Goal: Obtain resource: Download file/media

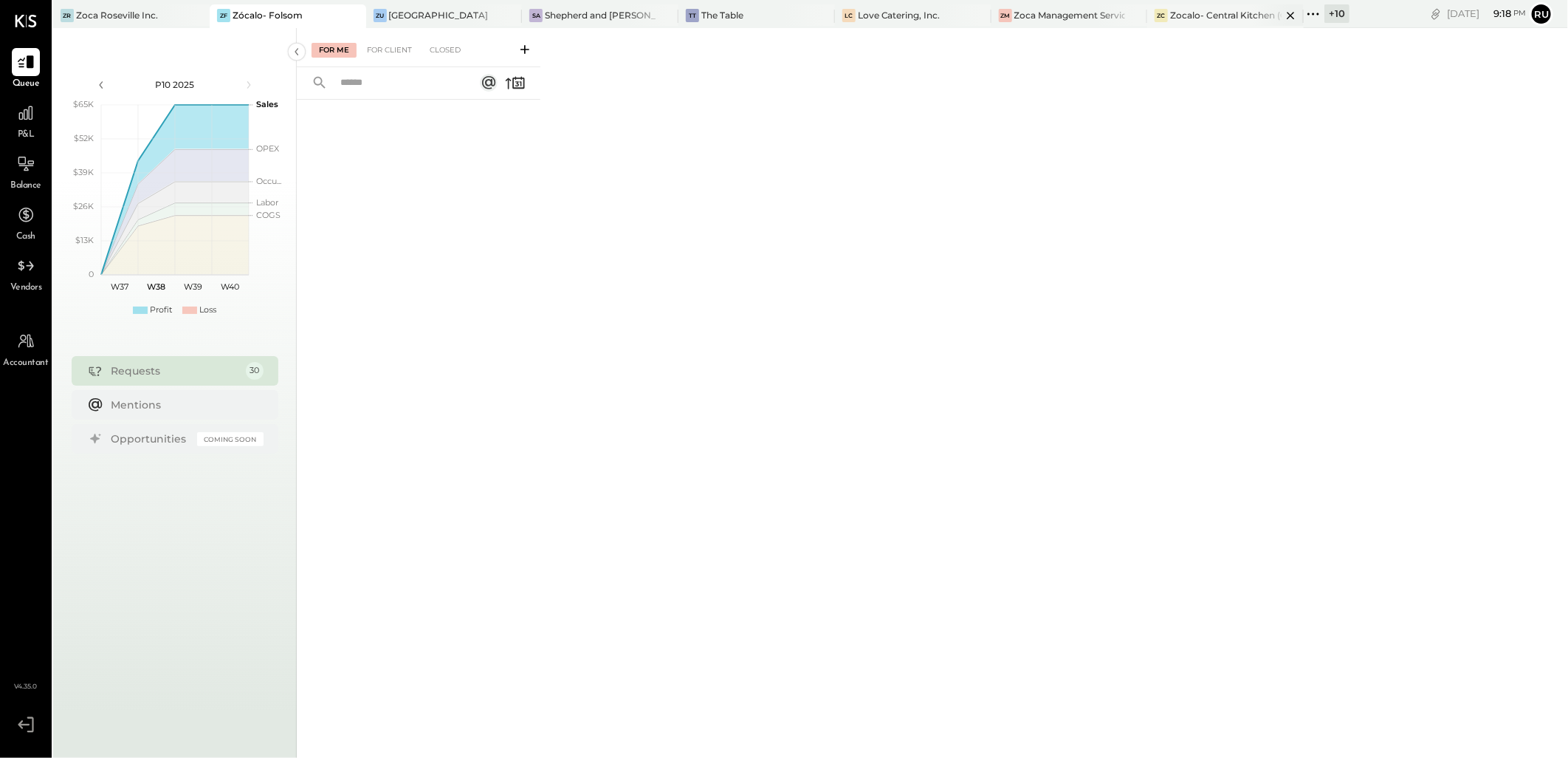
click at [1182, 13] on div "Zocalo- Central Kitchen (Commissary)" at bounding box center [1225, 15] width 111 height 12
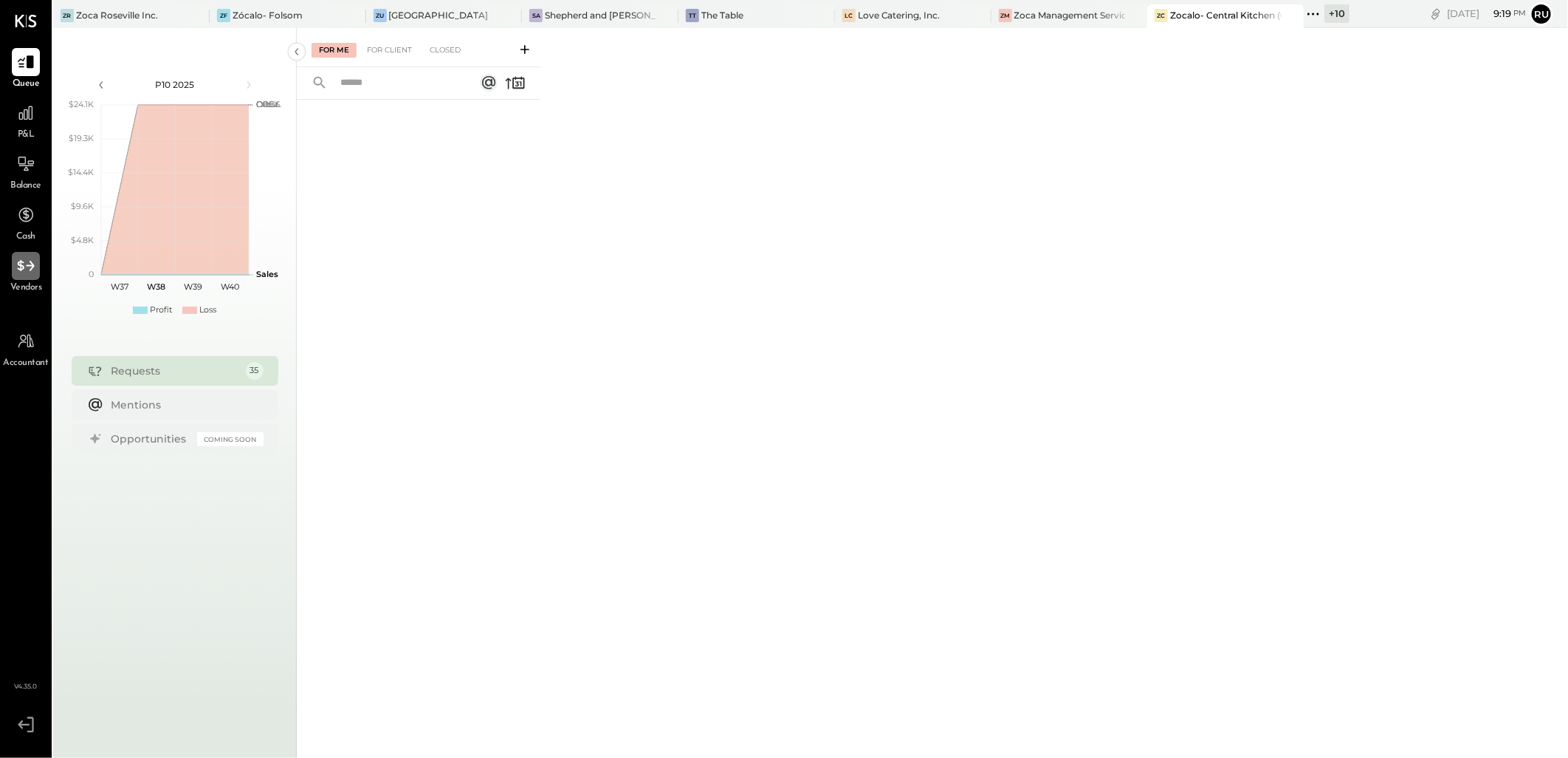
click at [20, 274] on icon at bounding box center [25, 265] width 19 height 19
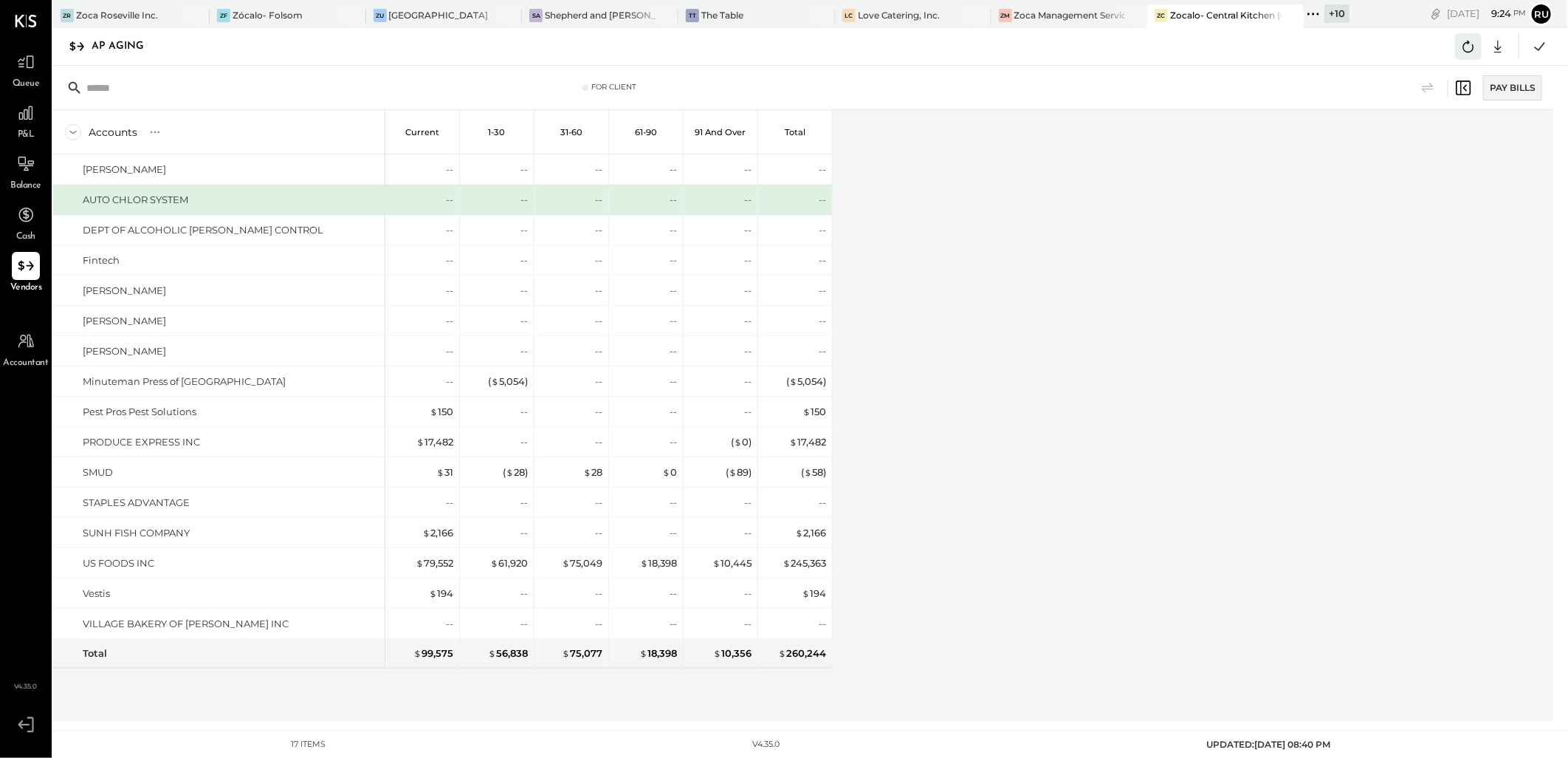
click at [1478, 41] on icon at bounding box center [1468, 46] width 19 height 19
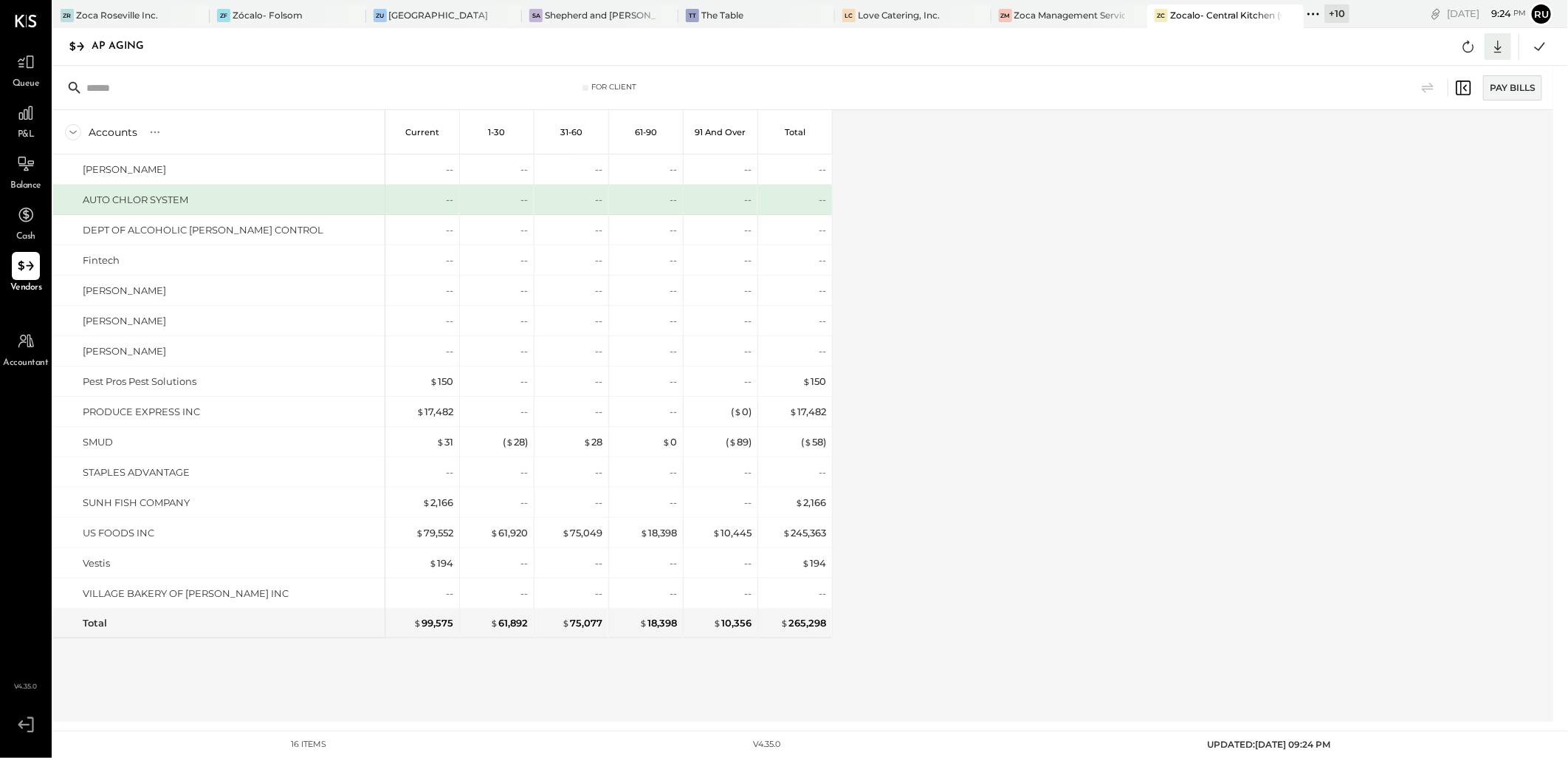
click at [1497, 51] on icon at bounding box center [1497, 46] width 19 height 19
click at [1425, 136] on div "Excel" at bounding box center [1452, 133] width 118 height 31
click at [1097, 237] on div "Accounts S % GL Current 1-30 31-60 61-90 91 and Over Total ALICIA PEREZ AUTO CH…" at bounding box center [804, 416] width 1503 height 612
click at [1503, 48] on icon at bounding box center [1497, 46] width 19 height 19
click at [1429, 74] on link "CSV" at bounding box center [1452, 71] width 118 height 31
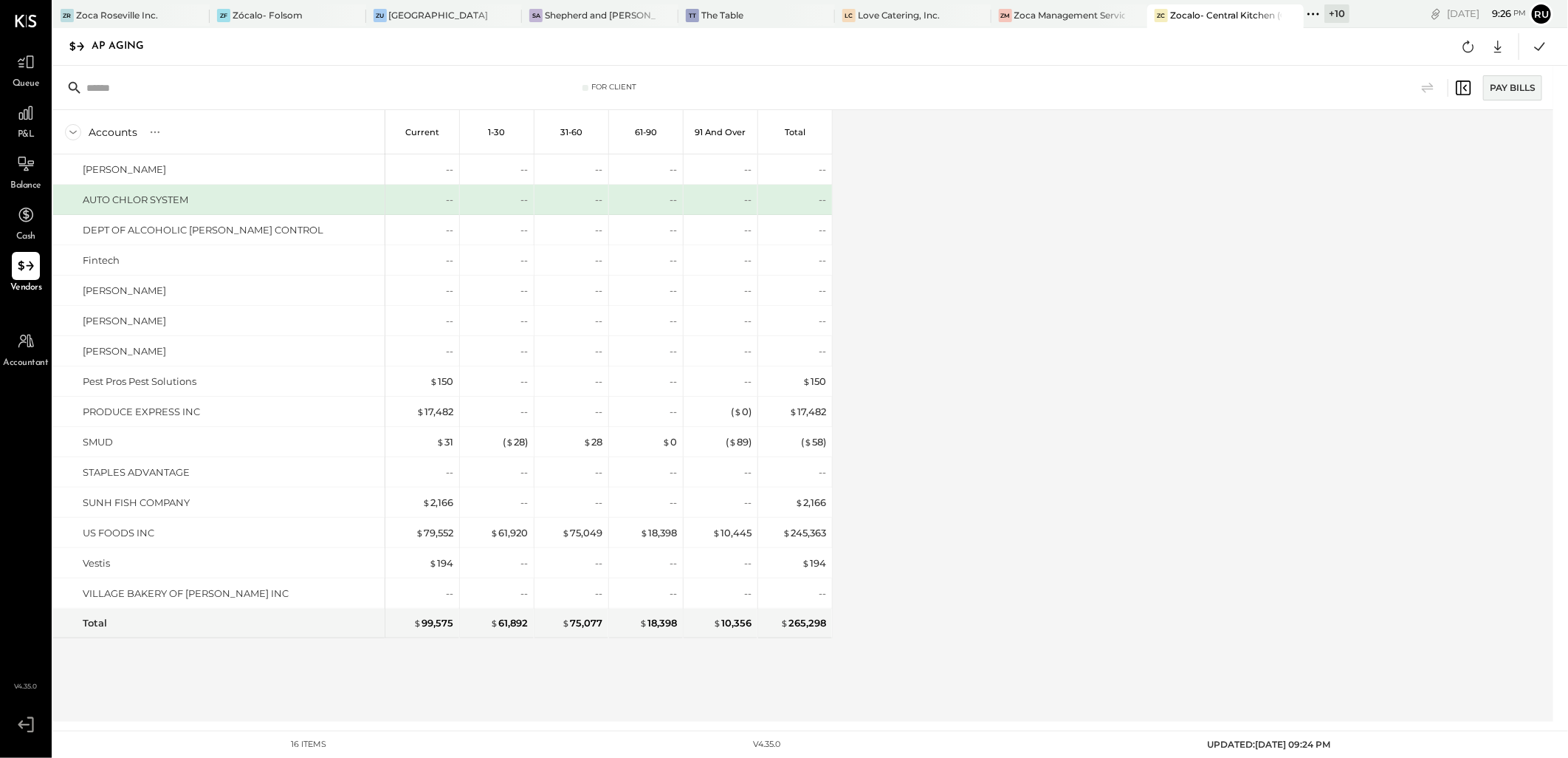
click at [1035, 393] on div "Accounts S % GL Current 1-30 31-60 61-90 91 and Over Total ALICIA PEREZ AUTO CH…" at bounding box center [804, 416] width 1503 height 612
click at [1051, 15] on div "Zoca Management Services Inc" at bounding box center [1070, 15] width 111 height 12
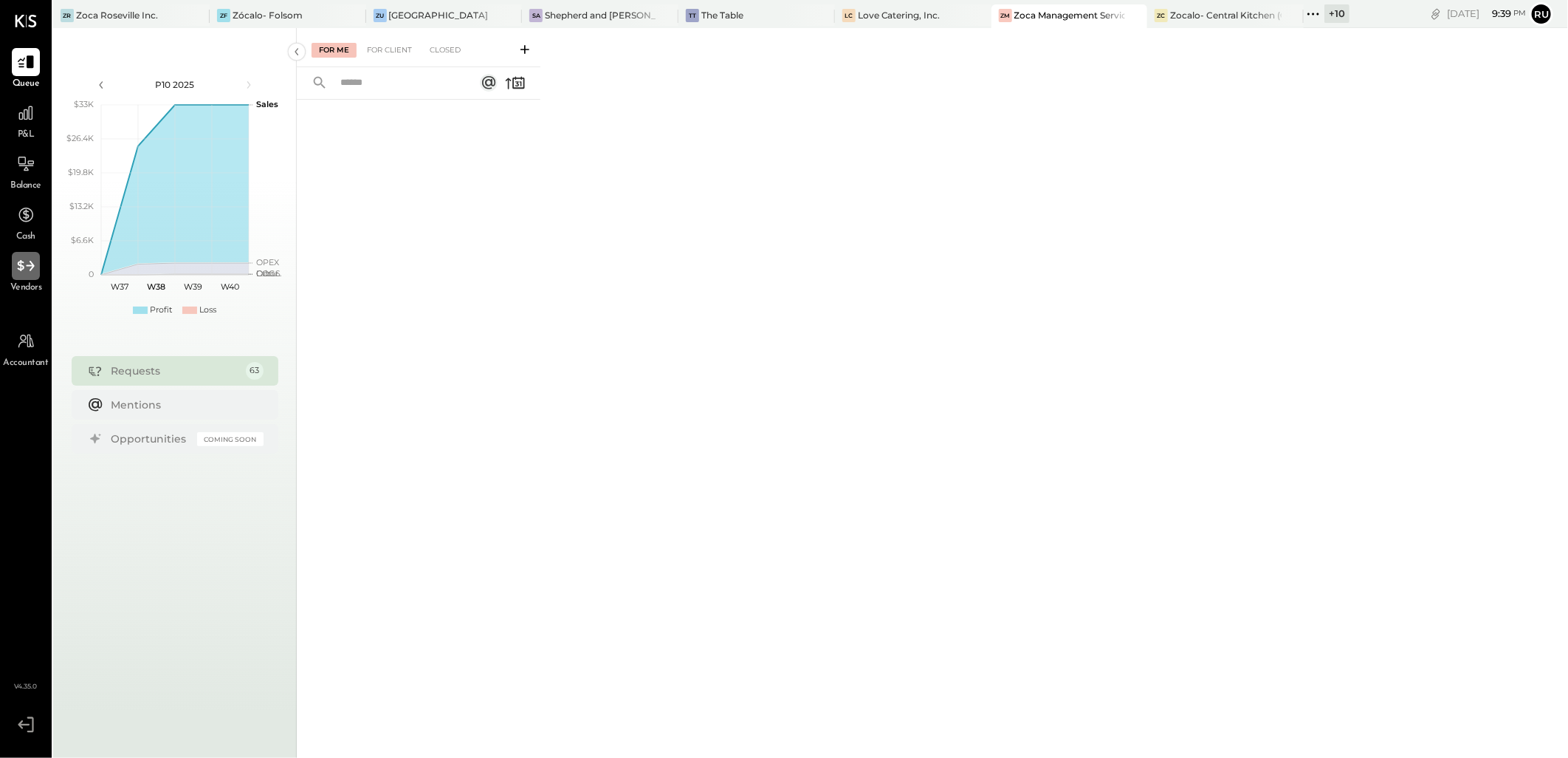
click at [16, 263] on icon at bounding box center [25, 265] width 19 height 19
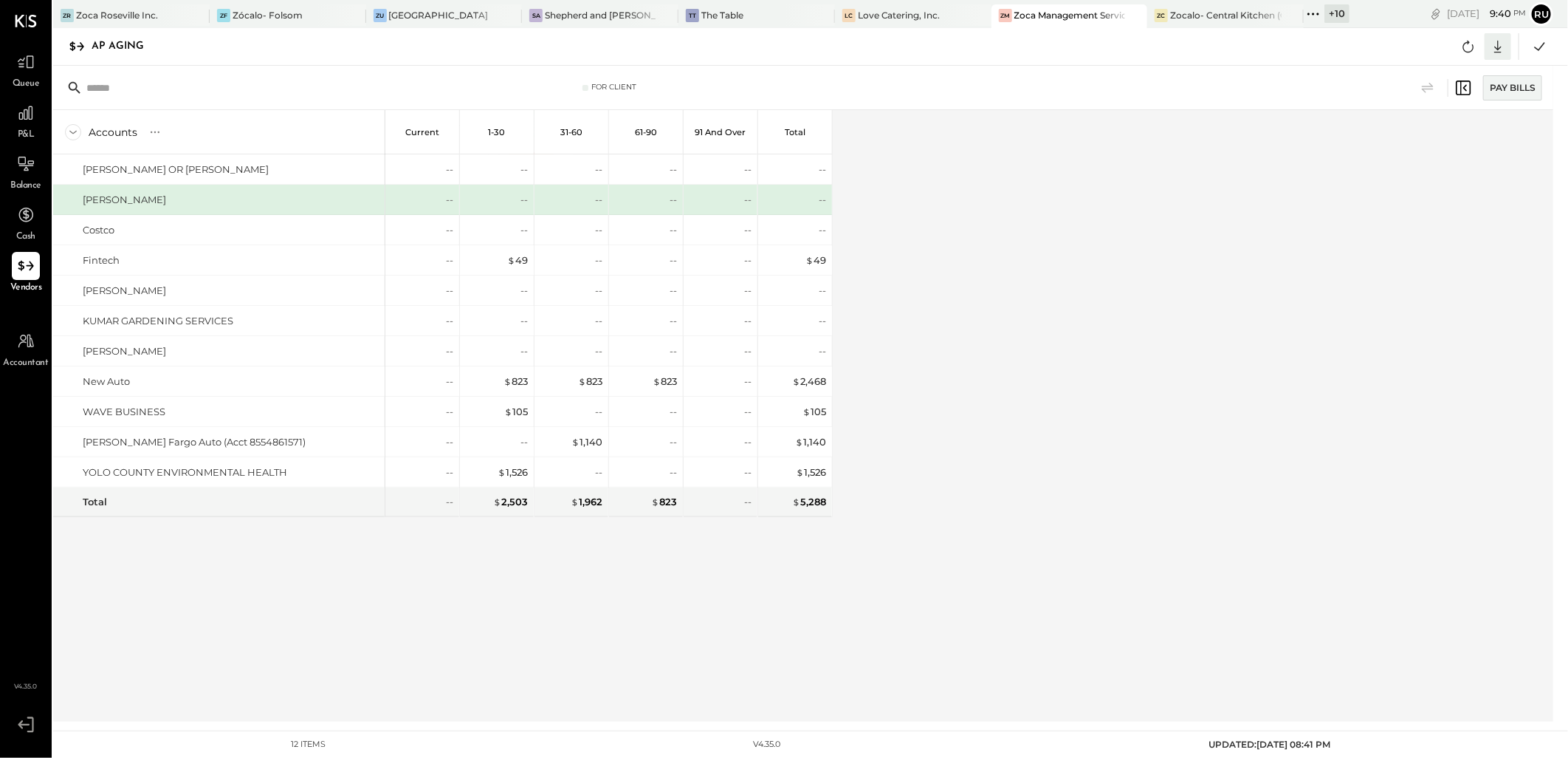
click at [1491, 54] on icon at bounding box center [1497, 46] width 19 height 19
click at [1425, 133] on div "Excel" at bounding box center [1452, 133] width 118 height 31
click at [992, 390] on div "Accounts S % GL Current 1-30 31-60 61-90 91 and Over Total AMANDA OR ROGER KOSL…" at bounding box center [804, 416] width 1503 height 612
click at [303, 17] on div "ZF Zócalo- Folsom" at bounding box center [277, 15] width 134 height 13
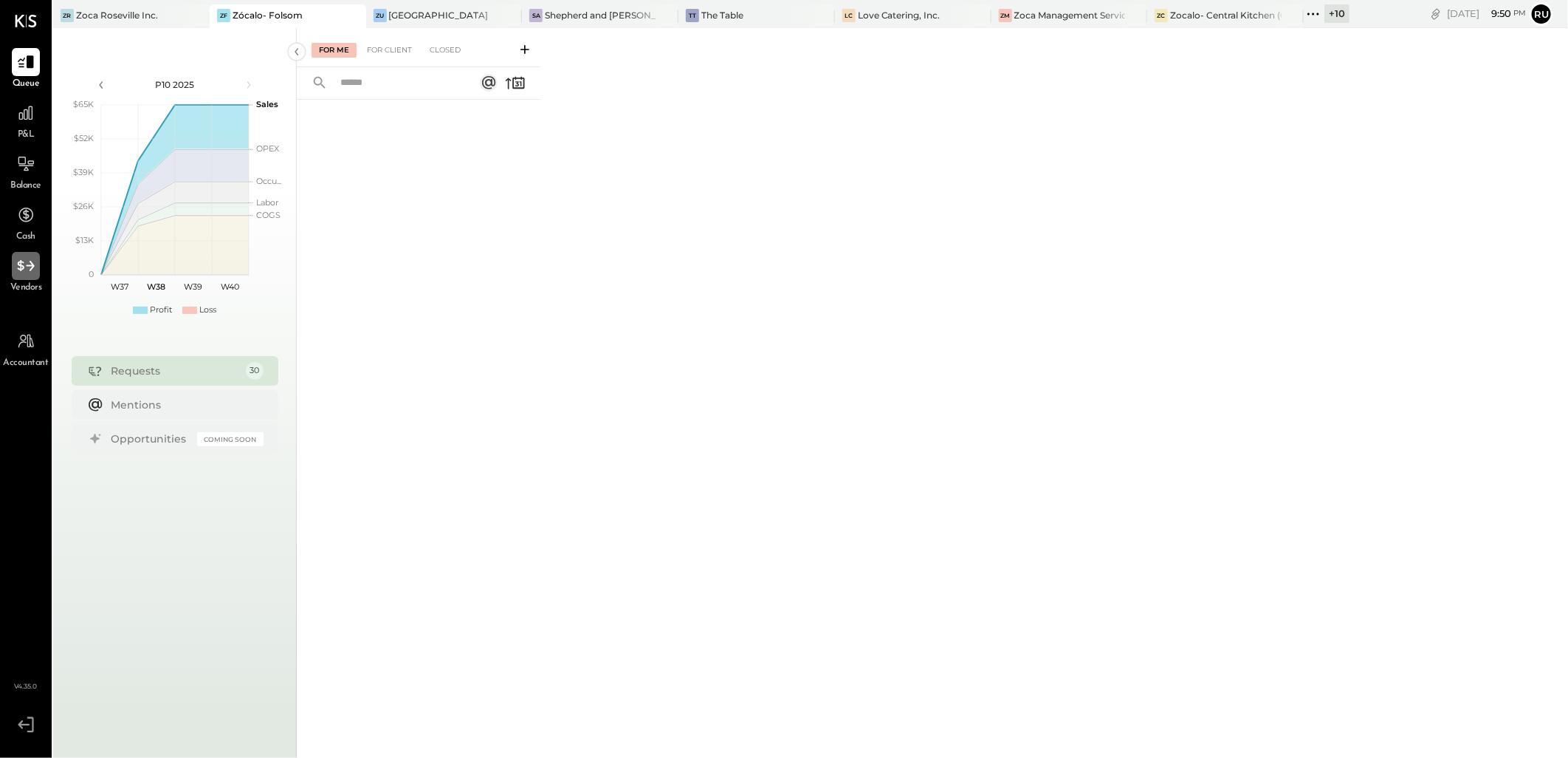
click at [35, 267] on div at bounding box center [25, 266] width 28 height 28
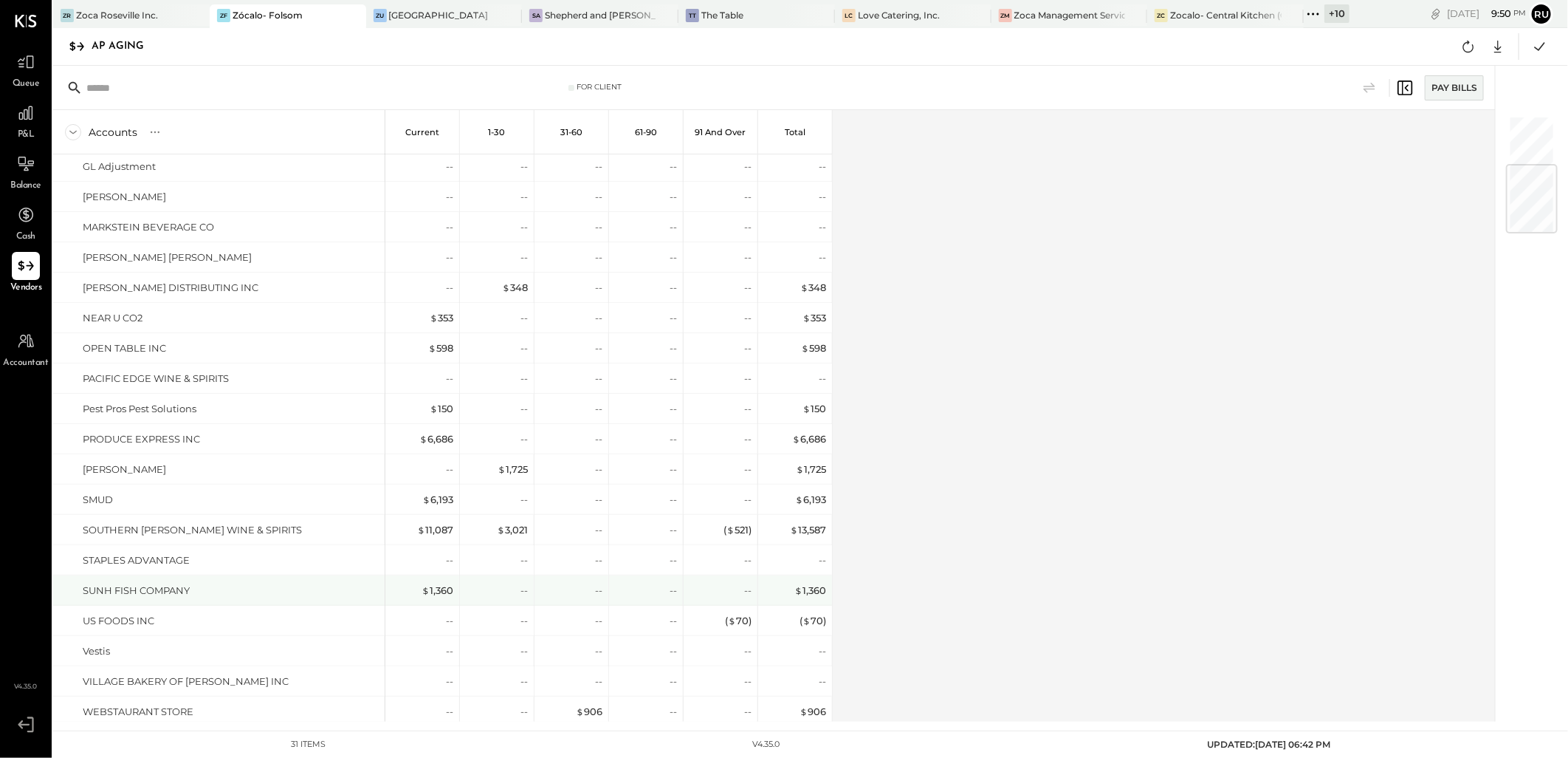
scroll to position [409, 0]
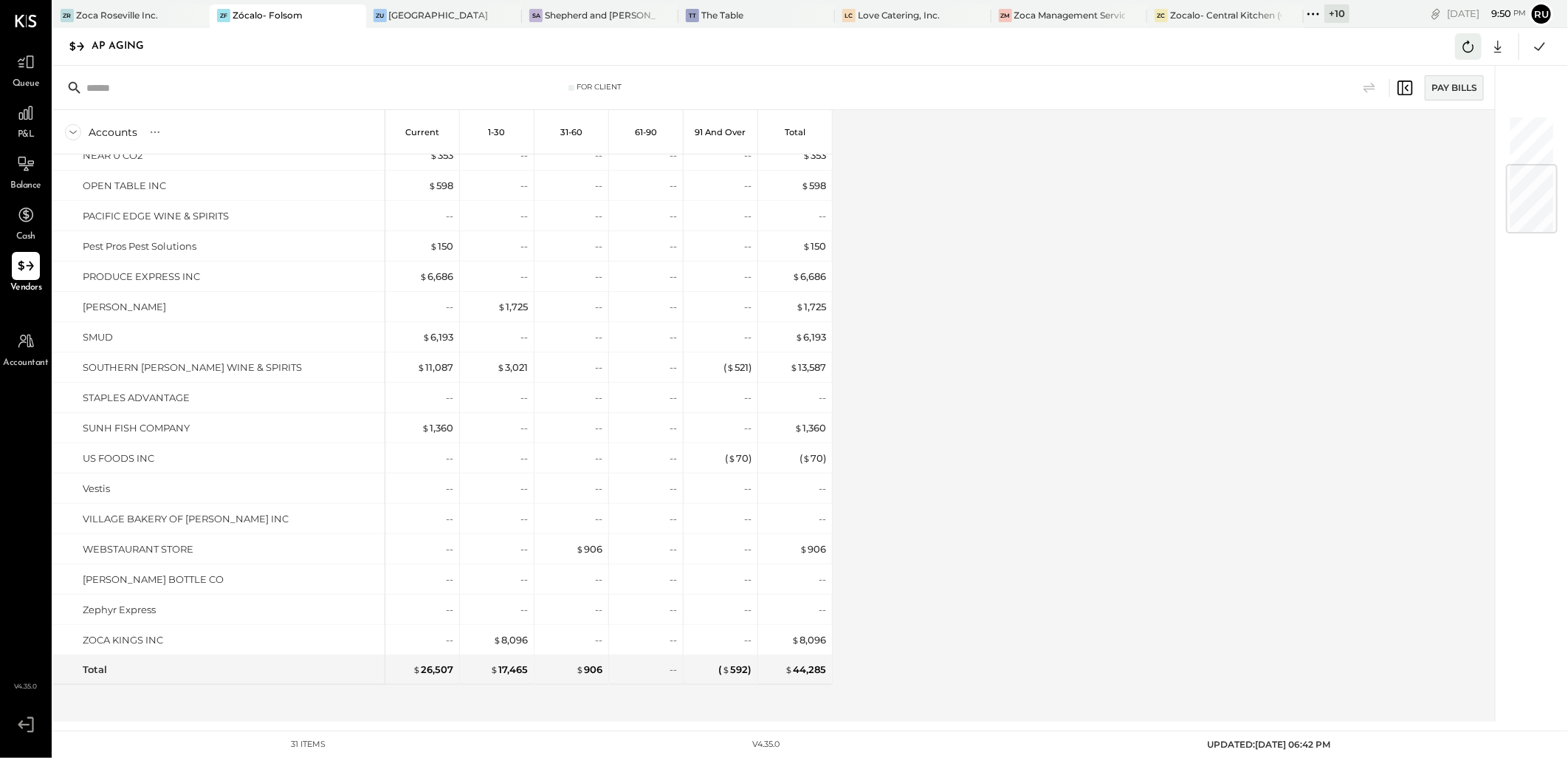
click at [1466, 37] on icon at bounding box center [1468, 46] width 19 height 19
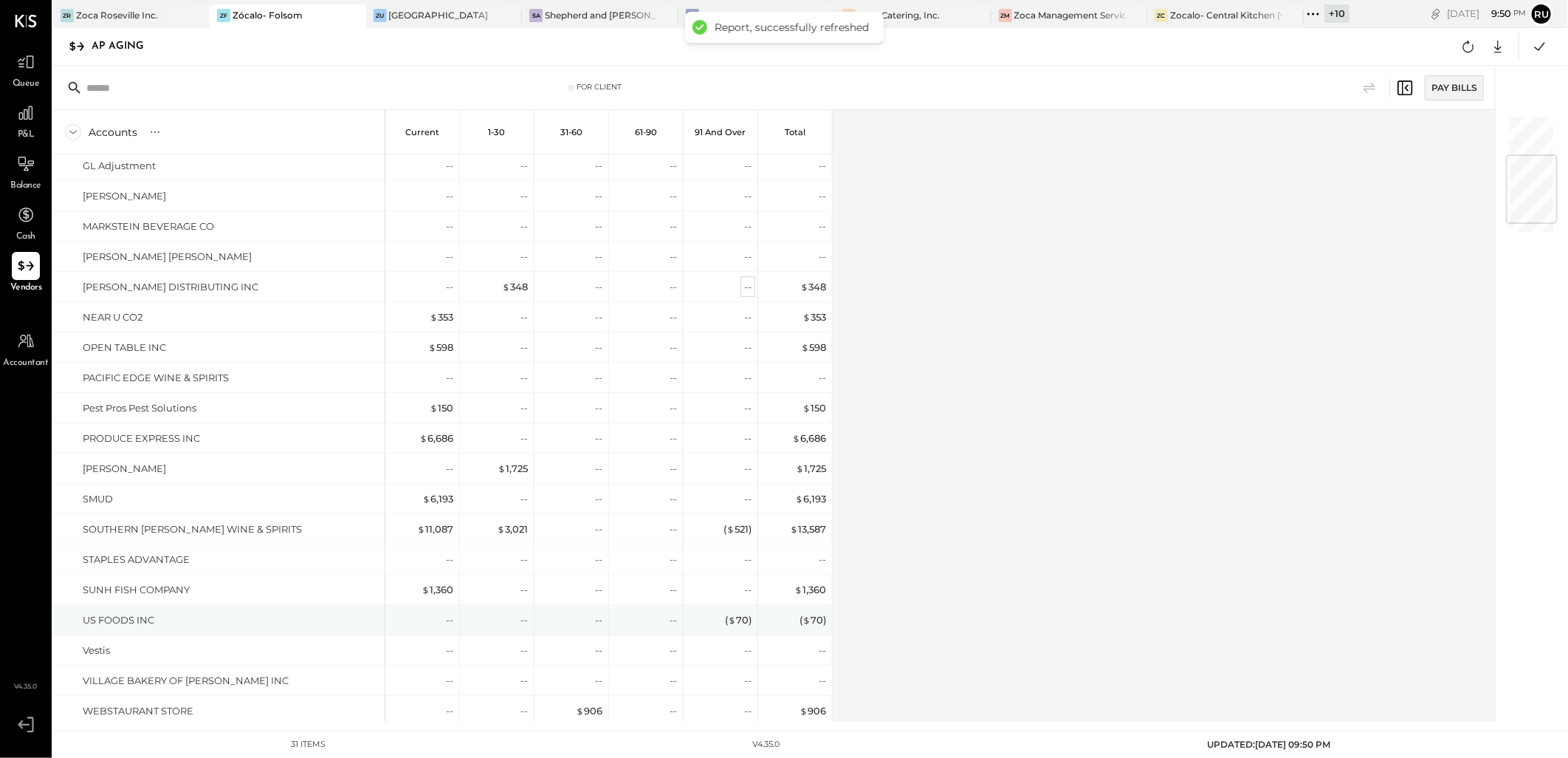
scroll to position [328, 0]
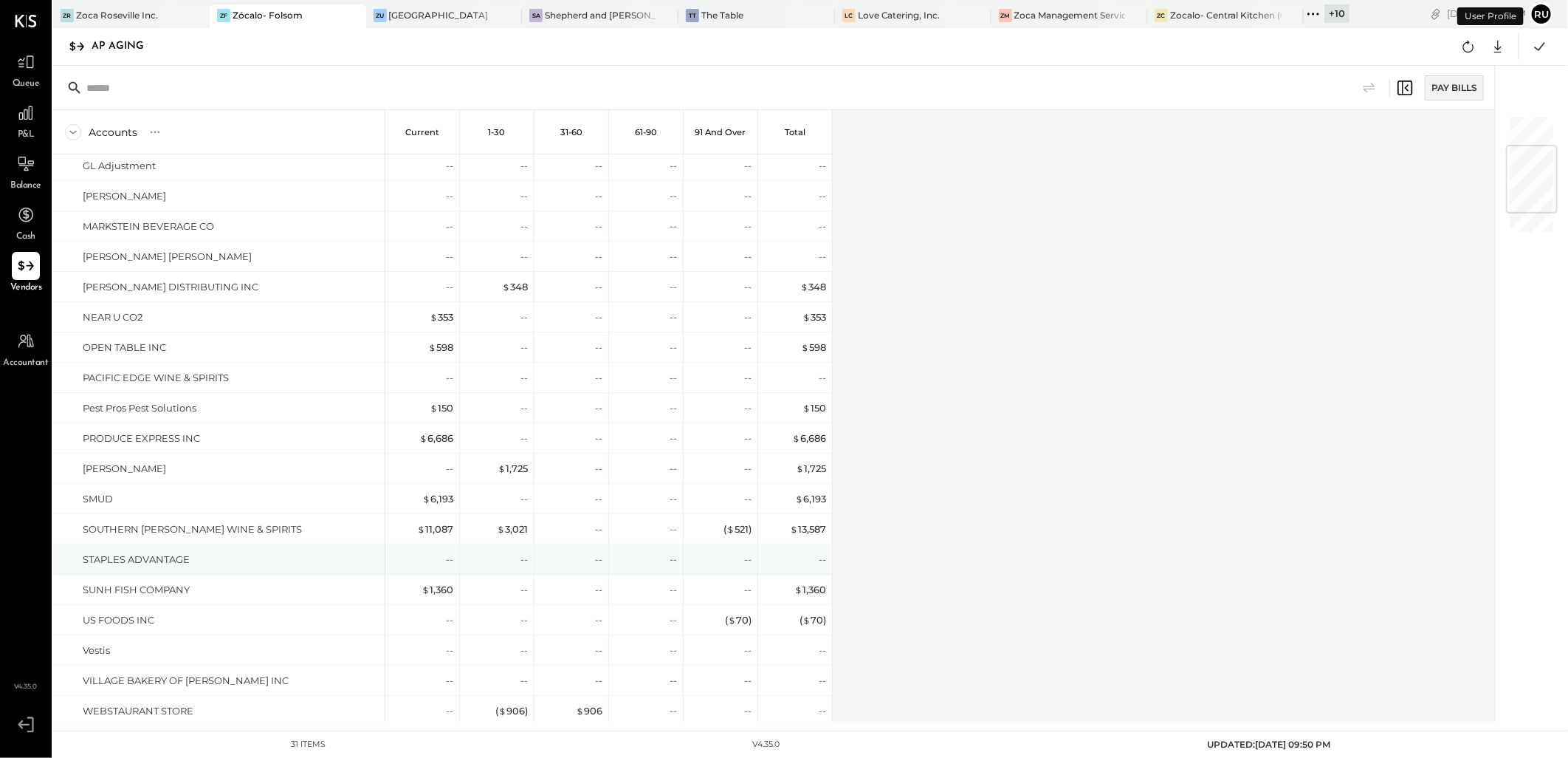
scroll to position [409, 0]
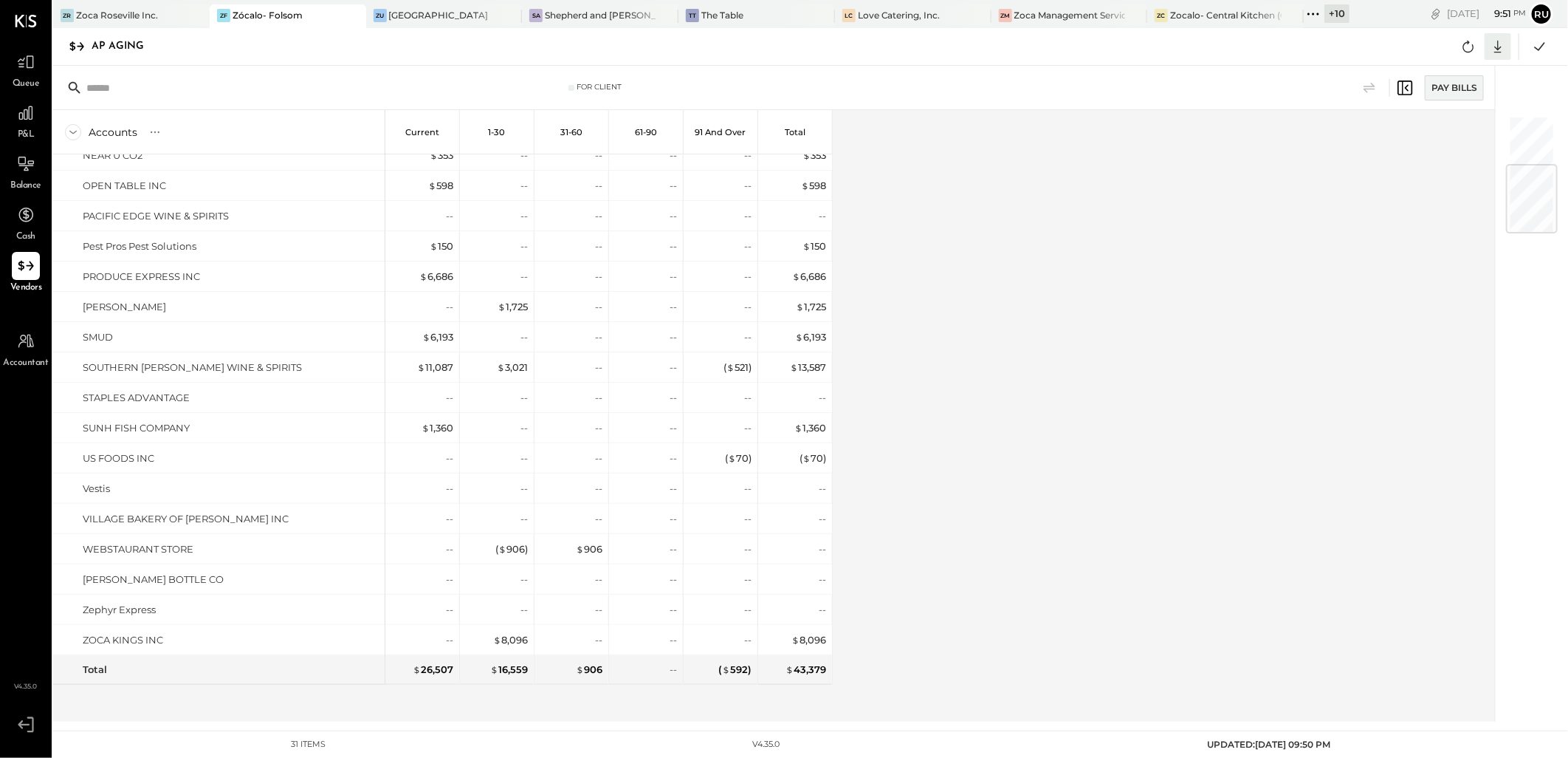
click at [1499, 47] on icon at bounding box center [1498, 47] width 8 height 12
click at [1434, 131] on div "Excel" at bounding box center [1452, 133] width 118 height 31
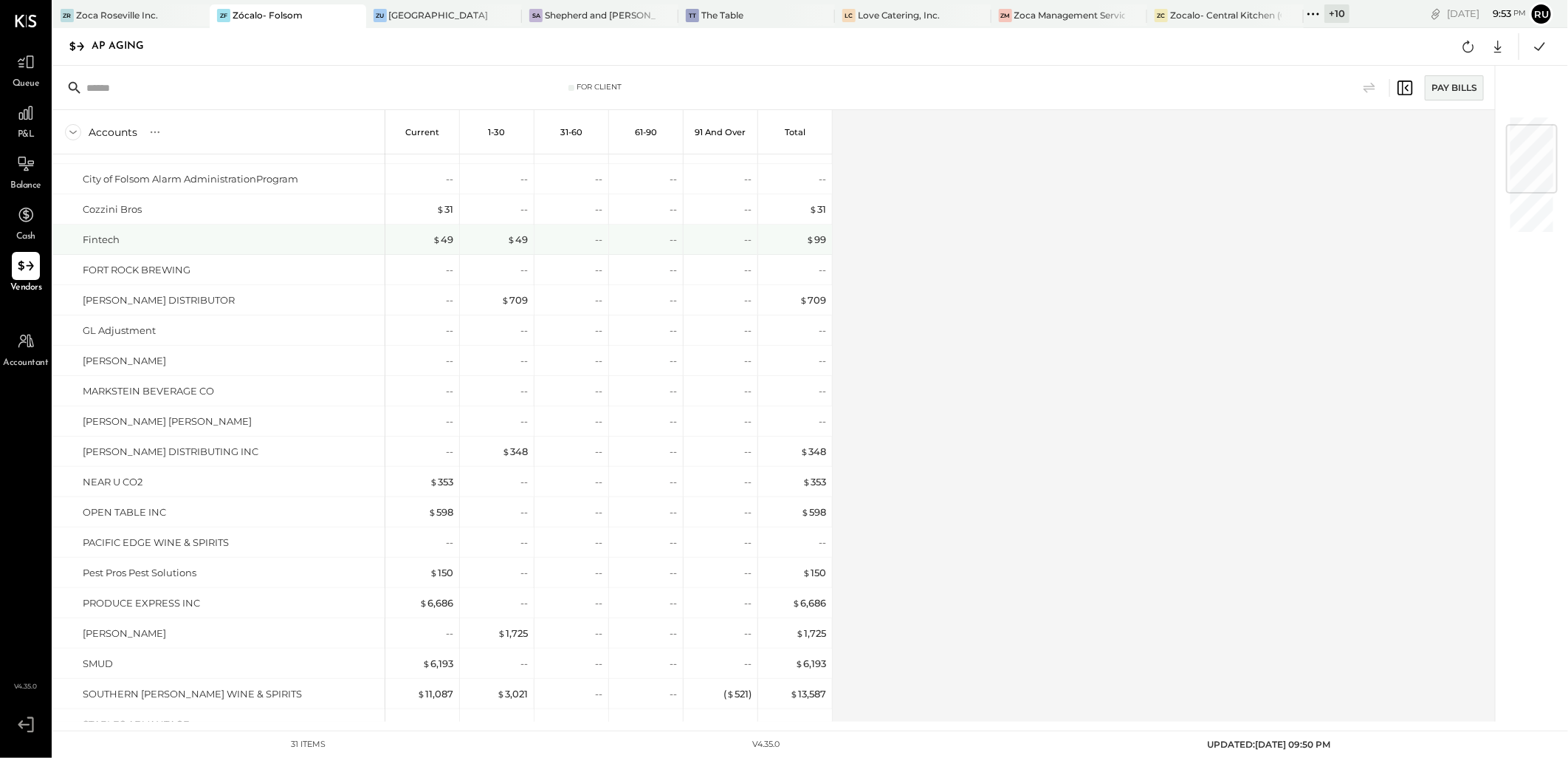
scroll to position [0, 0]
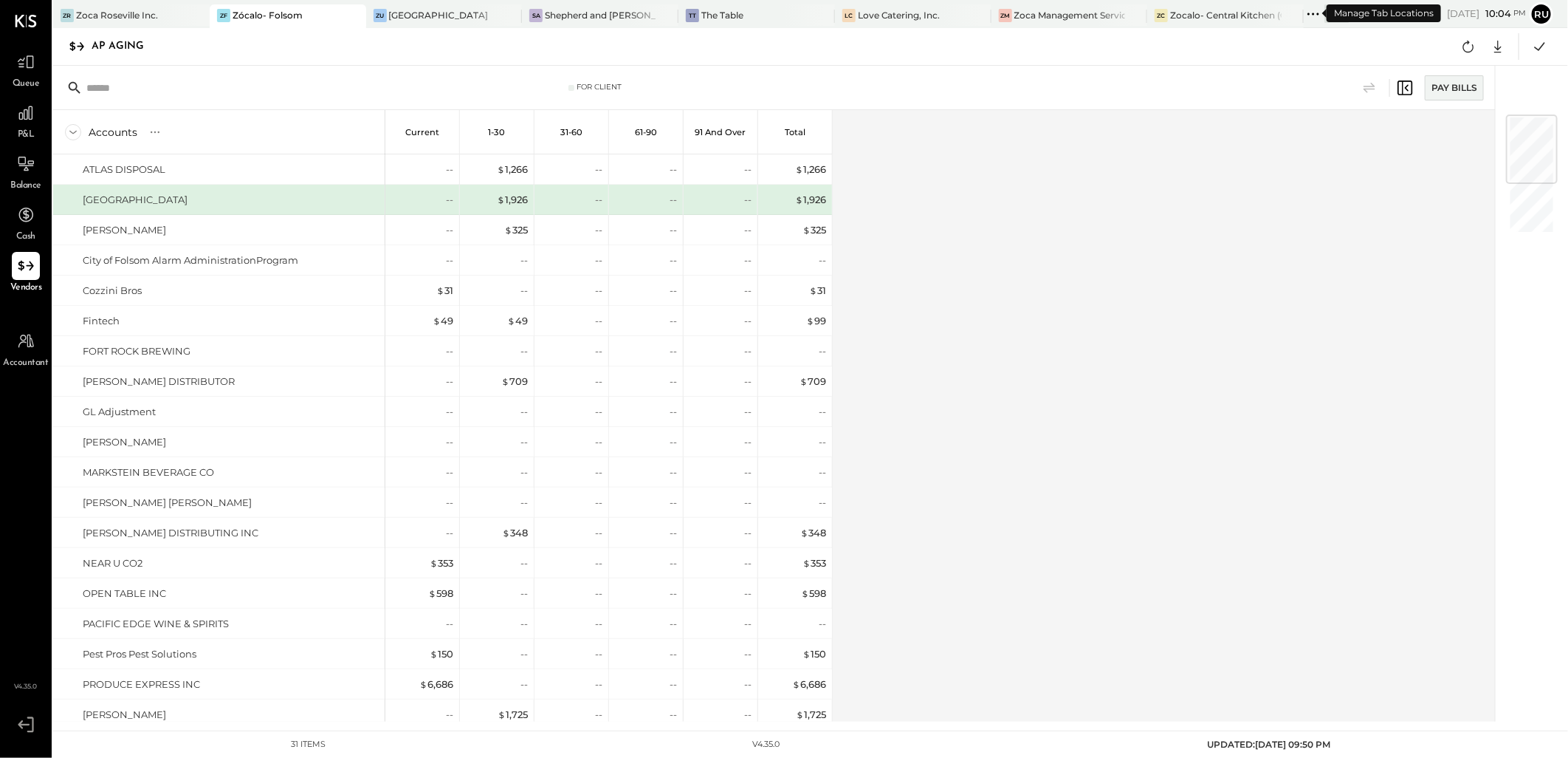
click at [1324, 11] on div "+ 10" at bounding box center [1337, 14] width 25 height 18
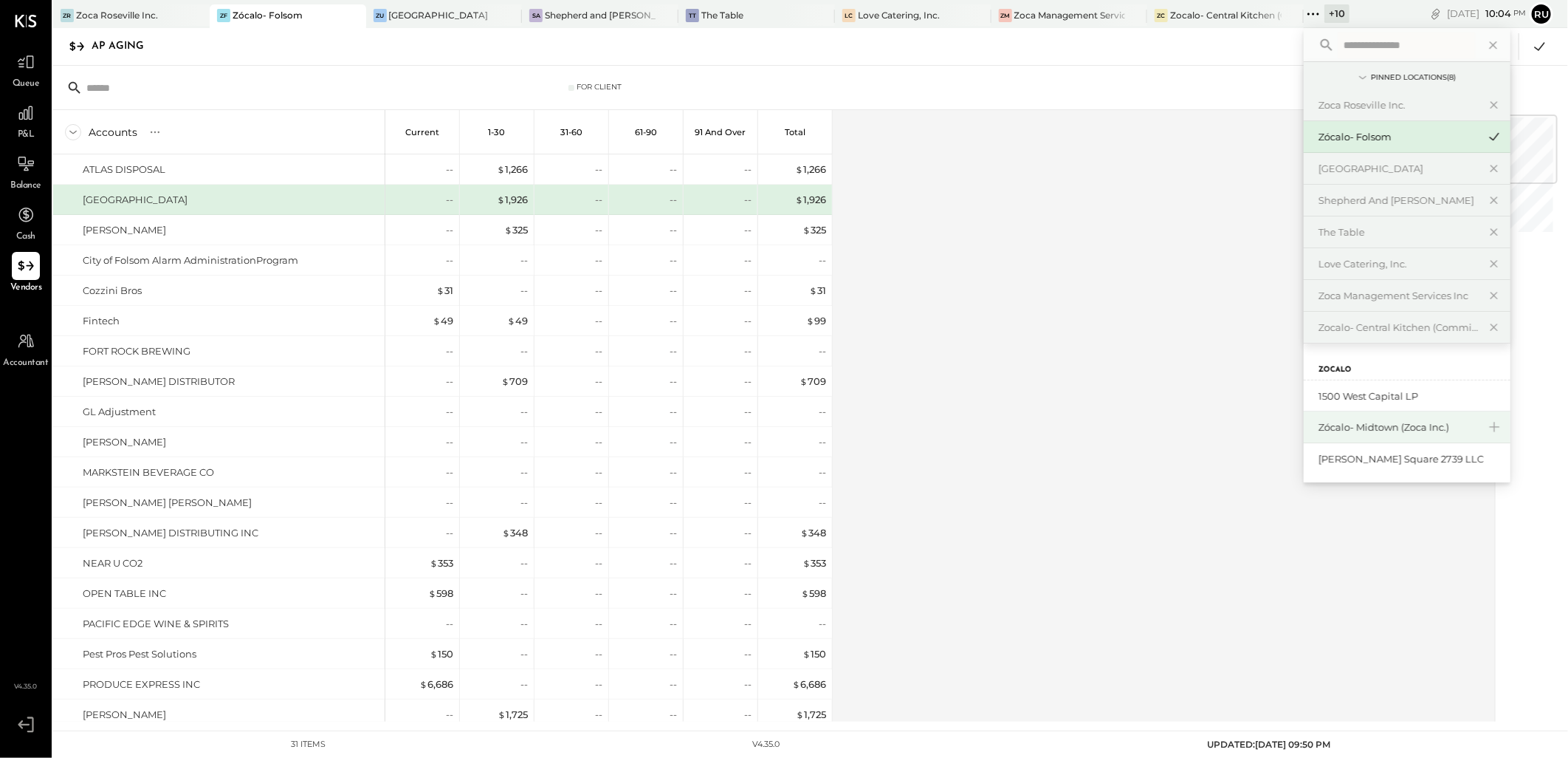
click at [1355, 431] on div "Zócalo- Midtown (Zoca Inc.)" at bounding box center [1399, 427] width 159 height 14
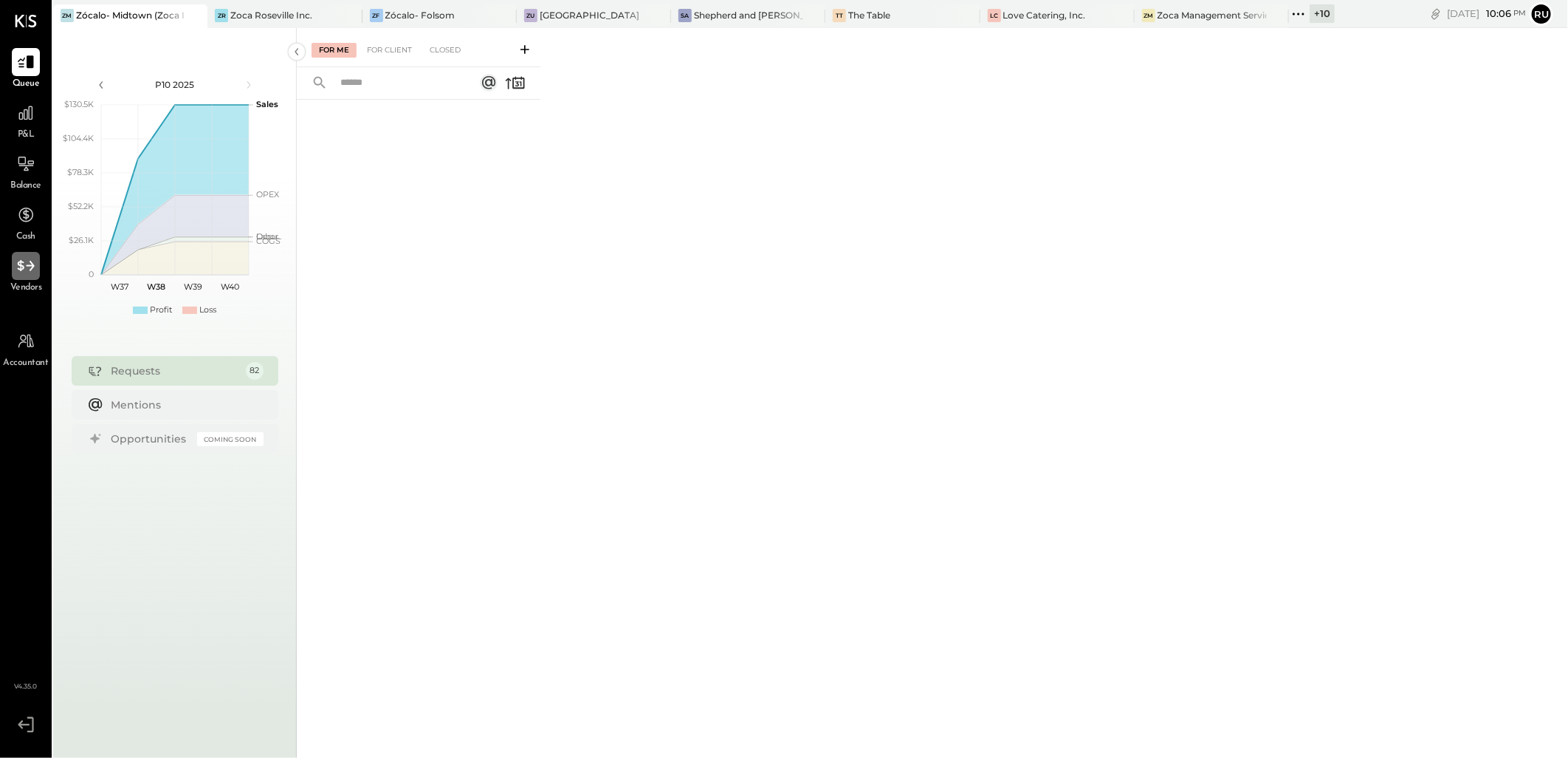
click at [34, 267] on icon at bounding box center [25, 265] width 19 height 19
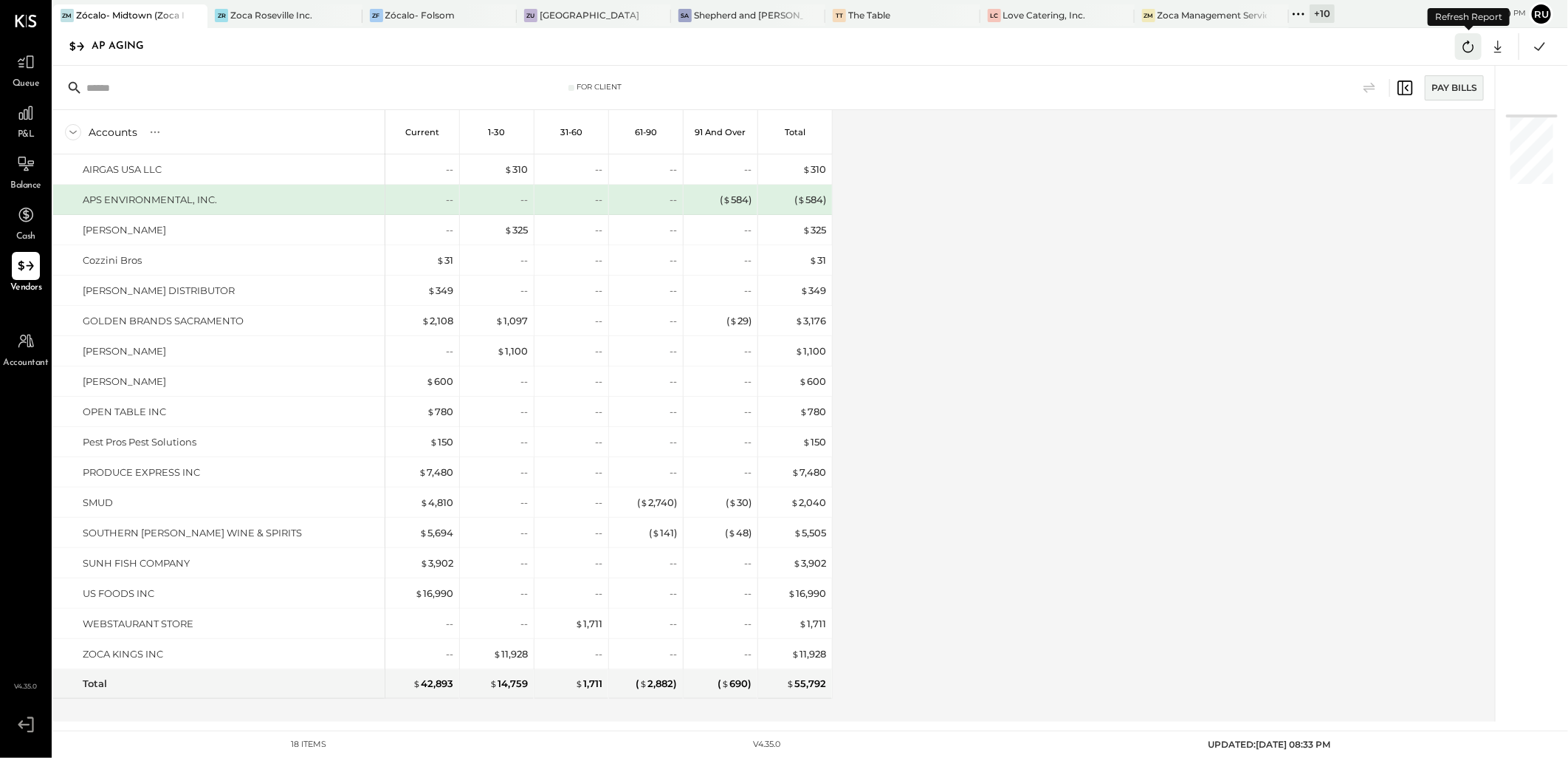
click at [1471, 44] on icon at bounding box center [1468, 46] width 19 height 19
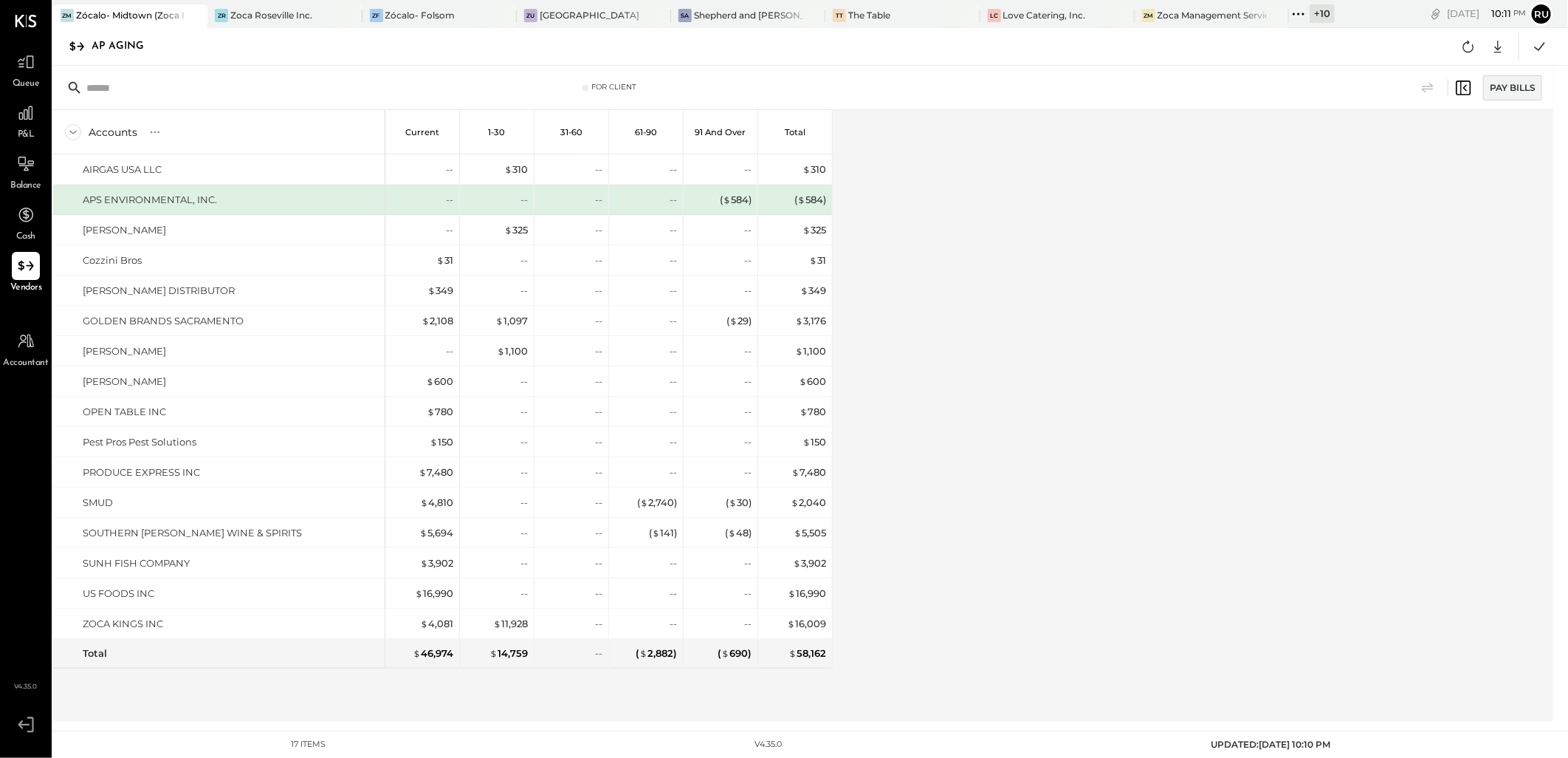
click at [857, 400] on div "Accounts S % GL Current 1-30 31-60 61-90 91 and Over Total AIRGAS USA LLC APS E…" at bounding box center [804, 416] width 1503 height 612
drag, startPoint x: 859, startPoint y: 399, endPoint x: 825, endPoint y: 404, distance: 34.4
click at [854, 399] on div "Accounts S % GL Current 1-30 31-60 61-90 91 and Over Total AIRGAS USA LLC APS E…" at bounding box center [804, 416] width 1503 height 612
click at [975, 294] on div "Accounts S % GL Current 1-30 31-60 61-90 91 and Over Total AIRGAS USA LLC APS E…" at bounding box center [804, 416] width 1503 height 612
drag, startPoint x: 1496, startPoint y: 48, endPoint x: 1390, endPoint y: 98, distance: 117.2
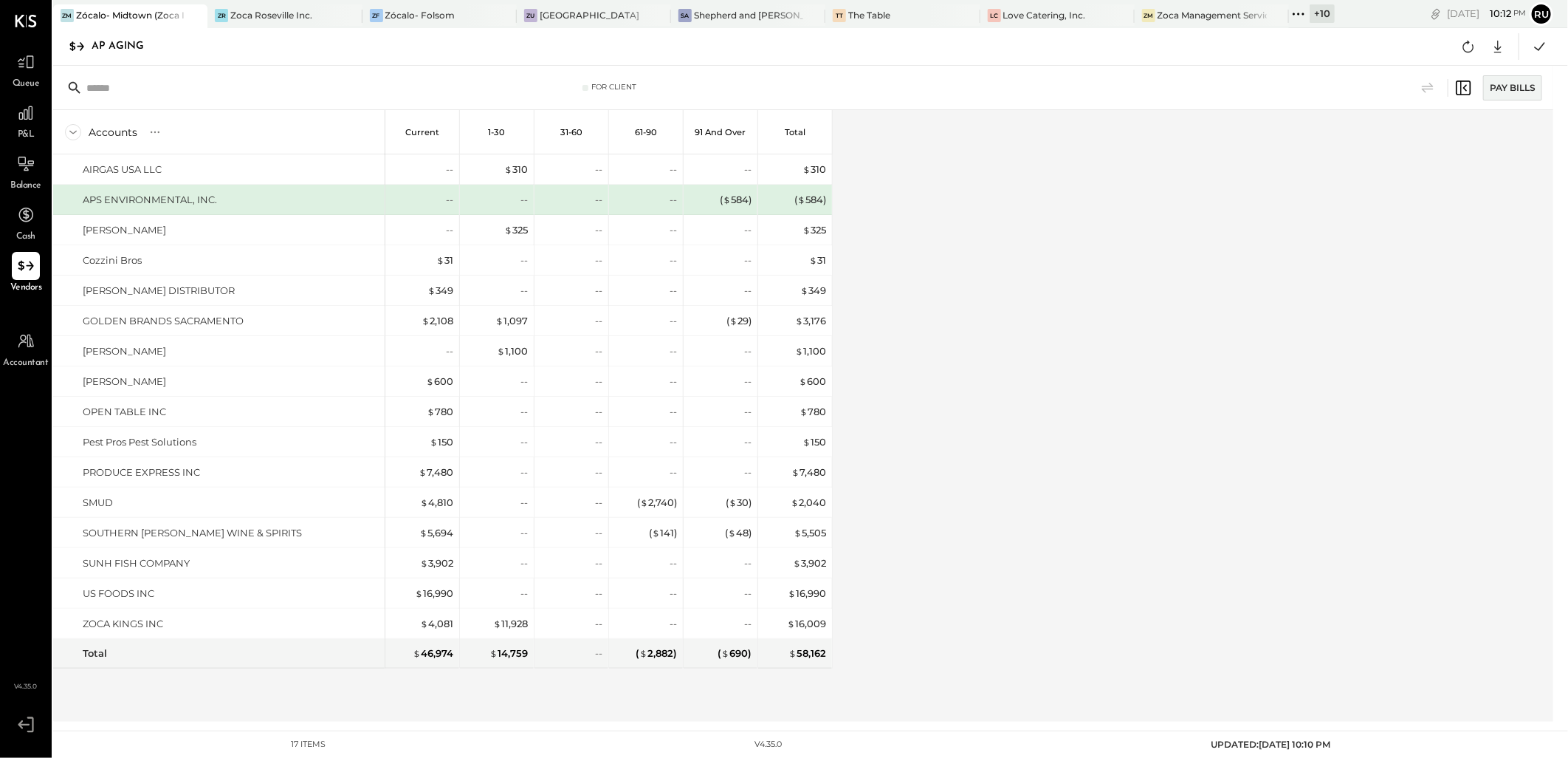
click at [1494, 48] on icon at bounding box center [1497, 46] width 19 height 19
click at [1440, 133] on div "Excel" at bounding box center [1452, 133] width 118 height 31
click at [181, 81] on input "text" at bounding box center [202, 87] width 232 height 27
click at [397, 231] on div "--" at bounding box center [423, 230] width 59 height 14
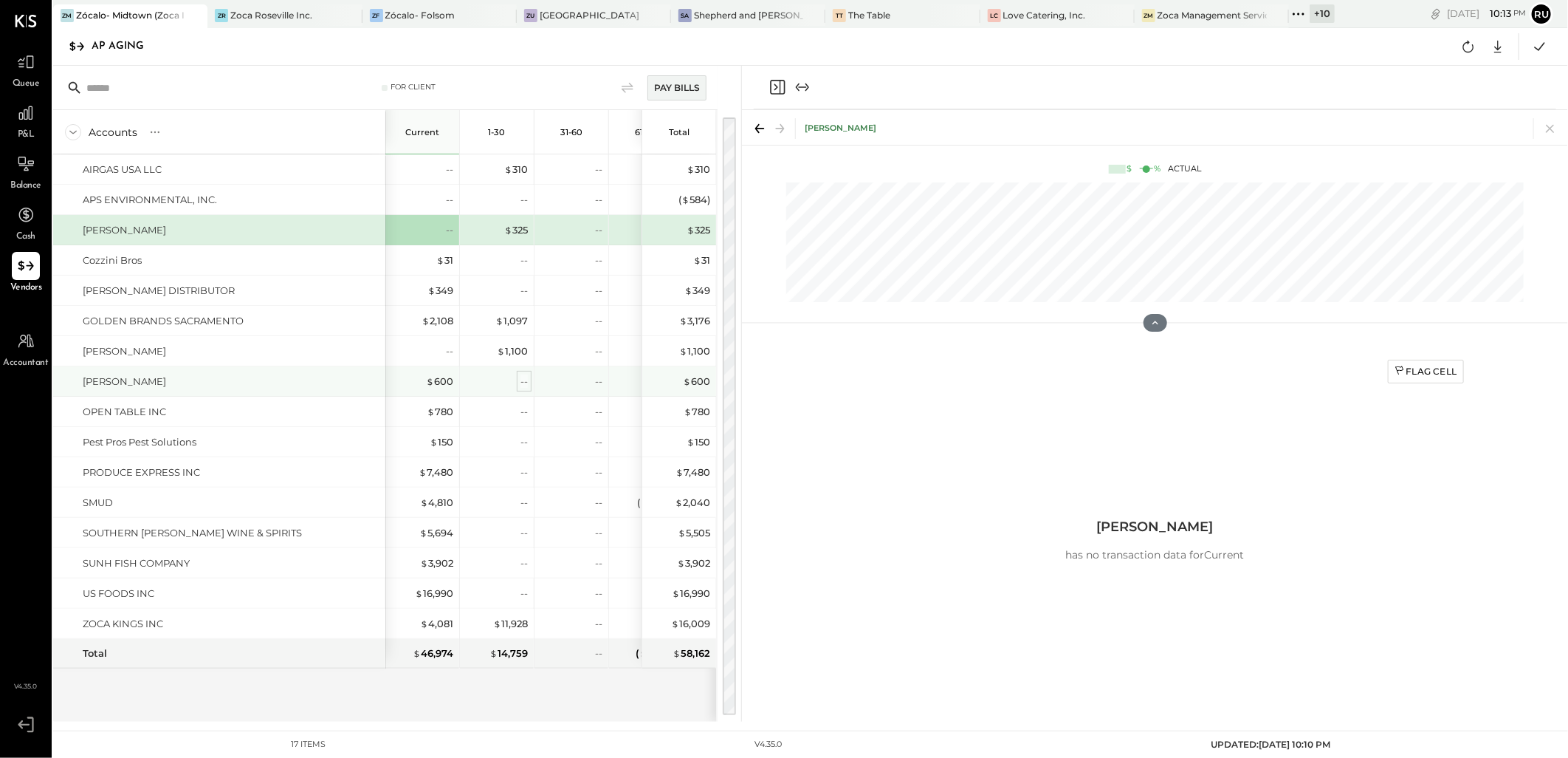
click at [527, 381] on div "--" at bounding box center [524, 381] width 8 height 14
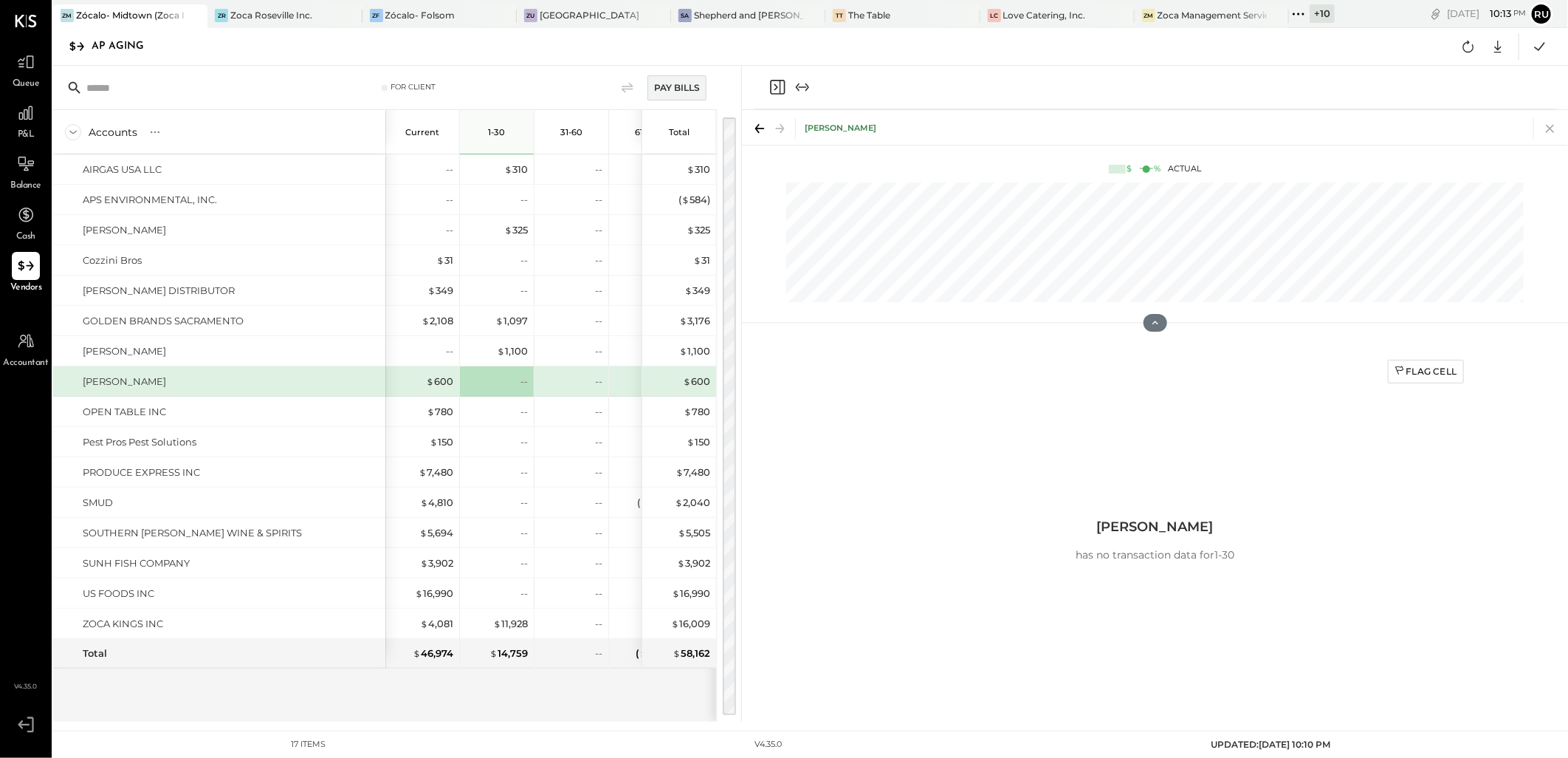
click at [1554, 130] on icon at bounding box center [1550, 128] width 21 height 21
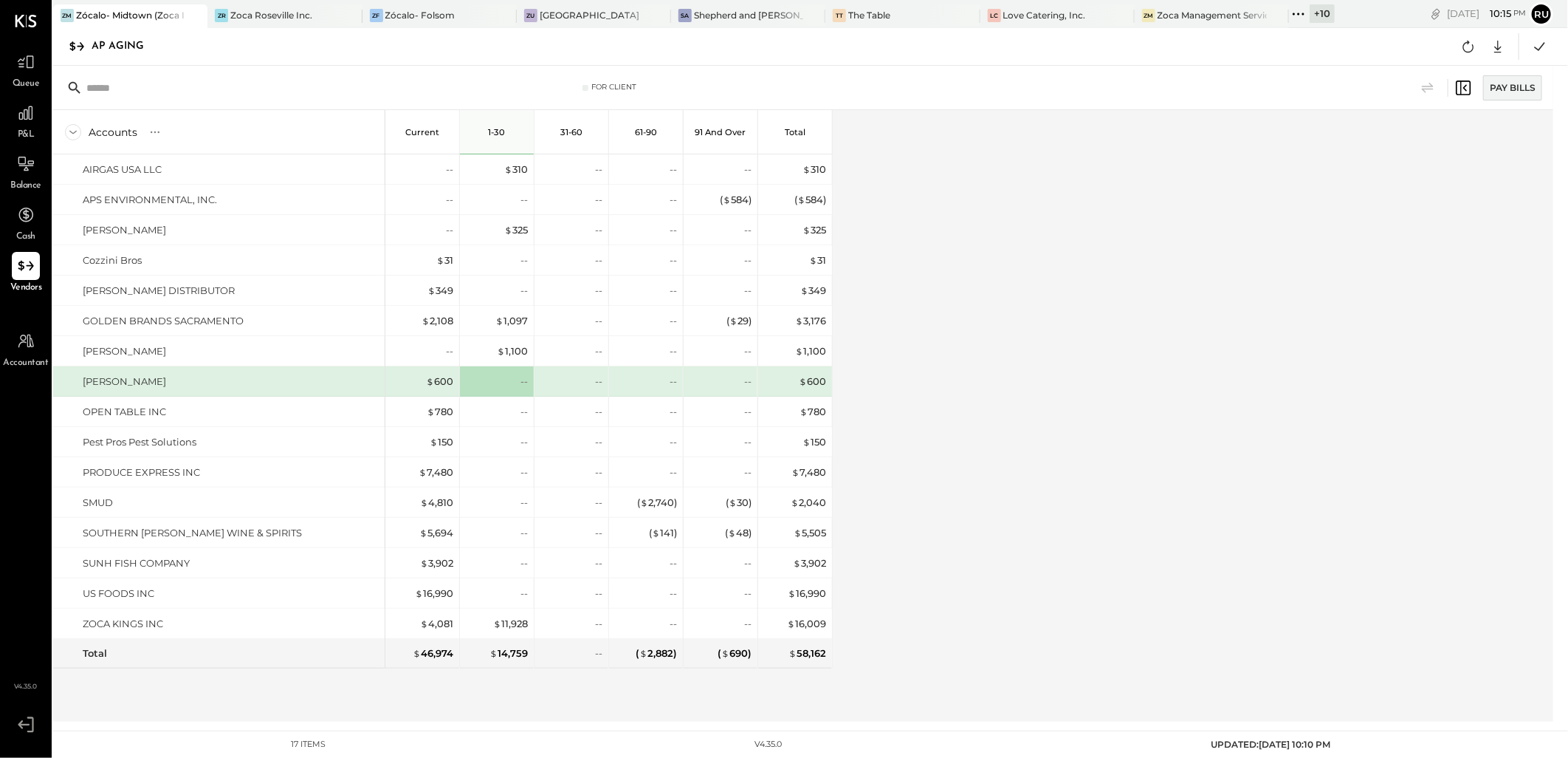
click at [1154, 381] on div "Accounts S % GL Current 1-30 31-60 61-90 91 and Over Total AIRGAS USA LLC APS E…" at bounding box center [804, 416] width 1503 height 612
click at [287, 16] on div "Zoca Roseville Inc." at bounding box center [271, 15] width 82 height 12
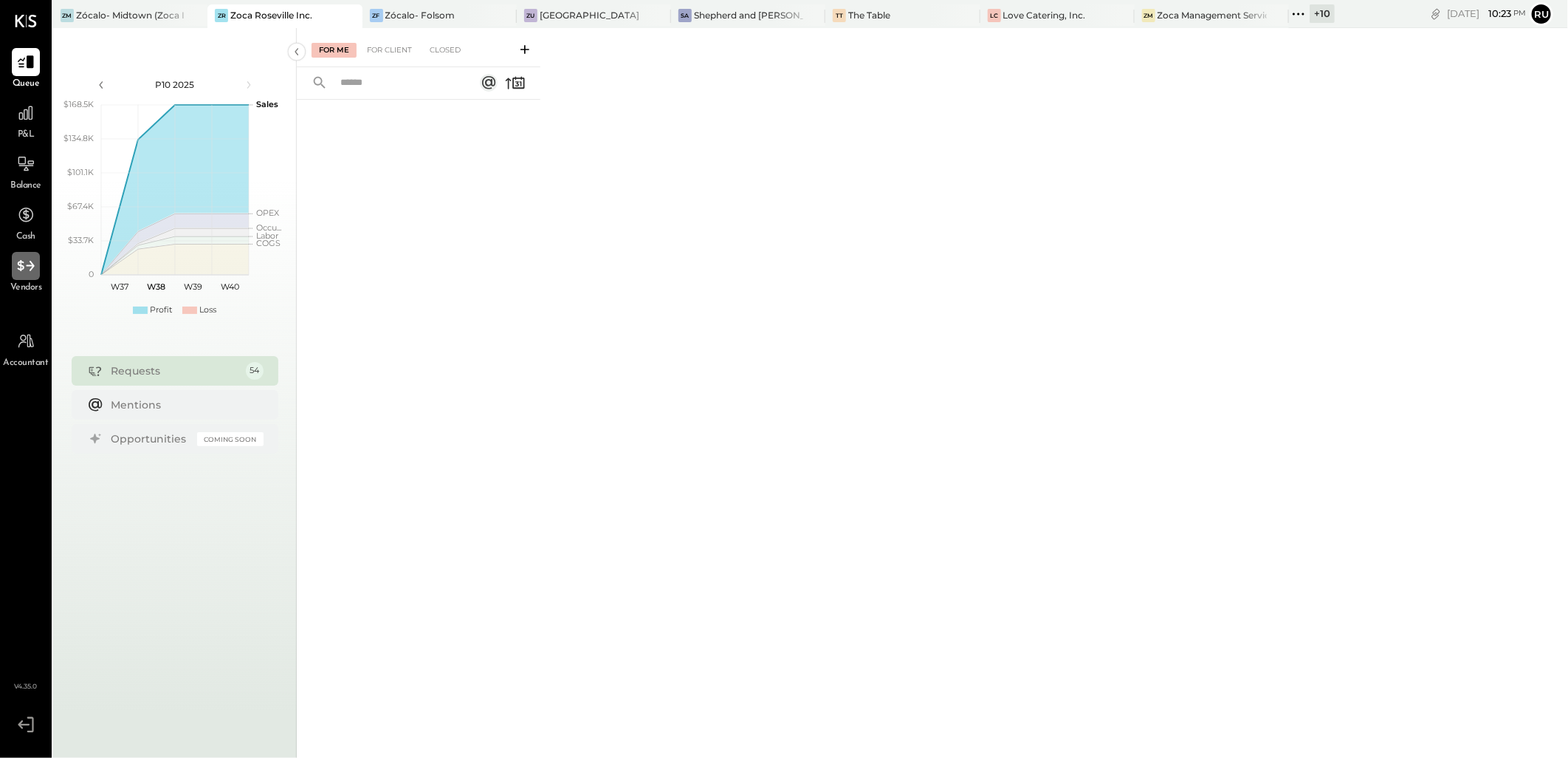
click at [22, 276] on div at bounding box center [25, 266] width 28 height 28
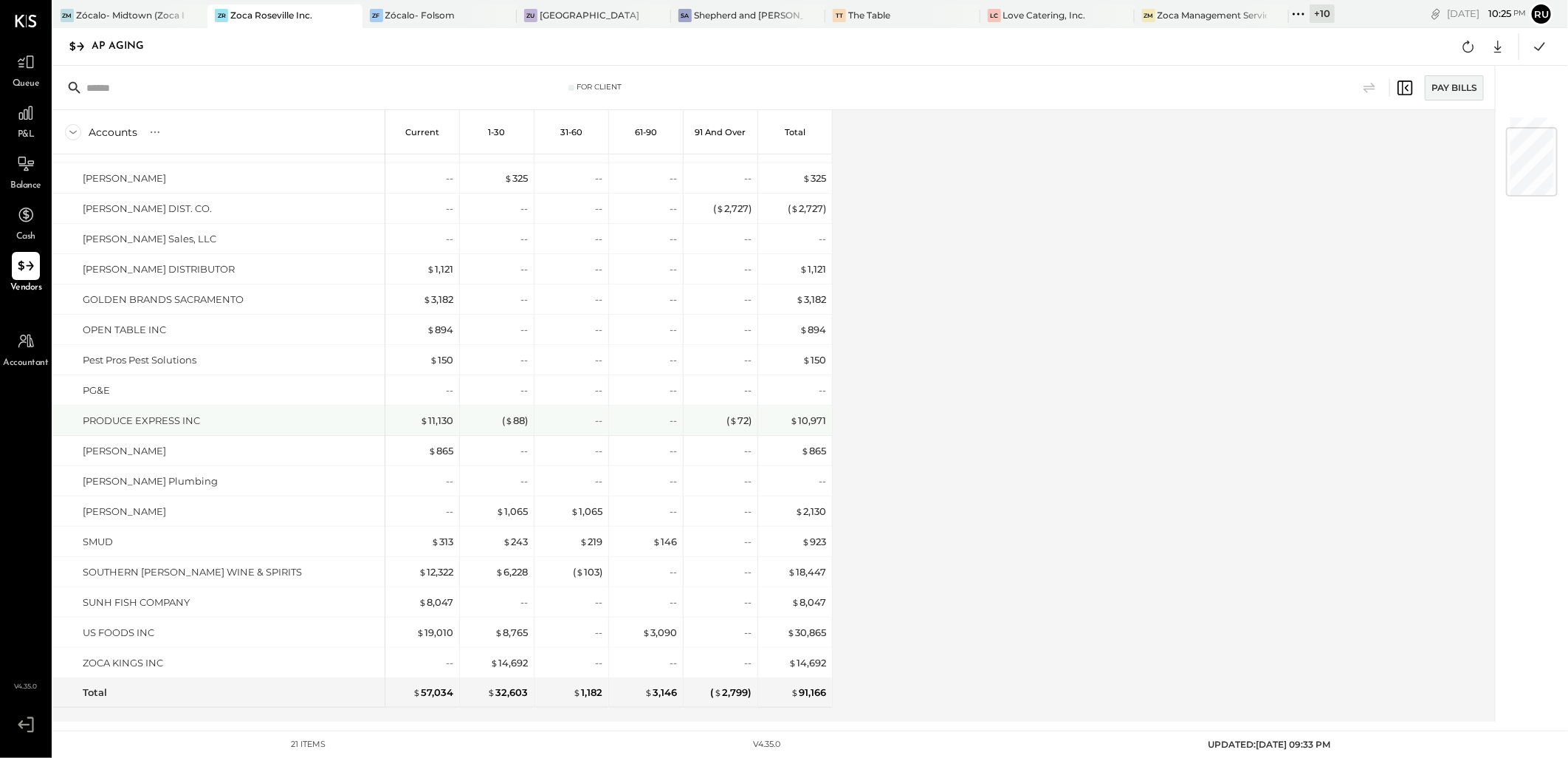
scroll to position [106, 0]
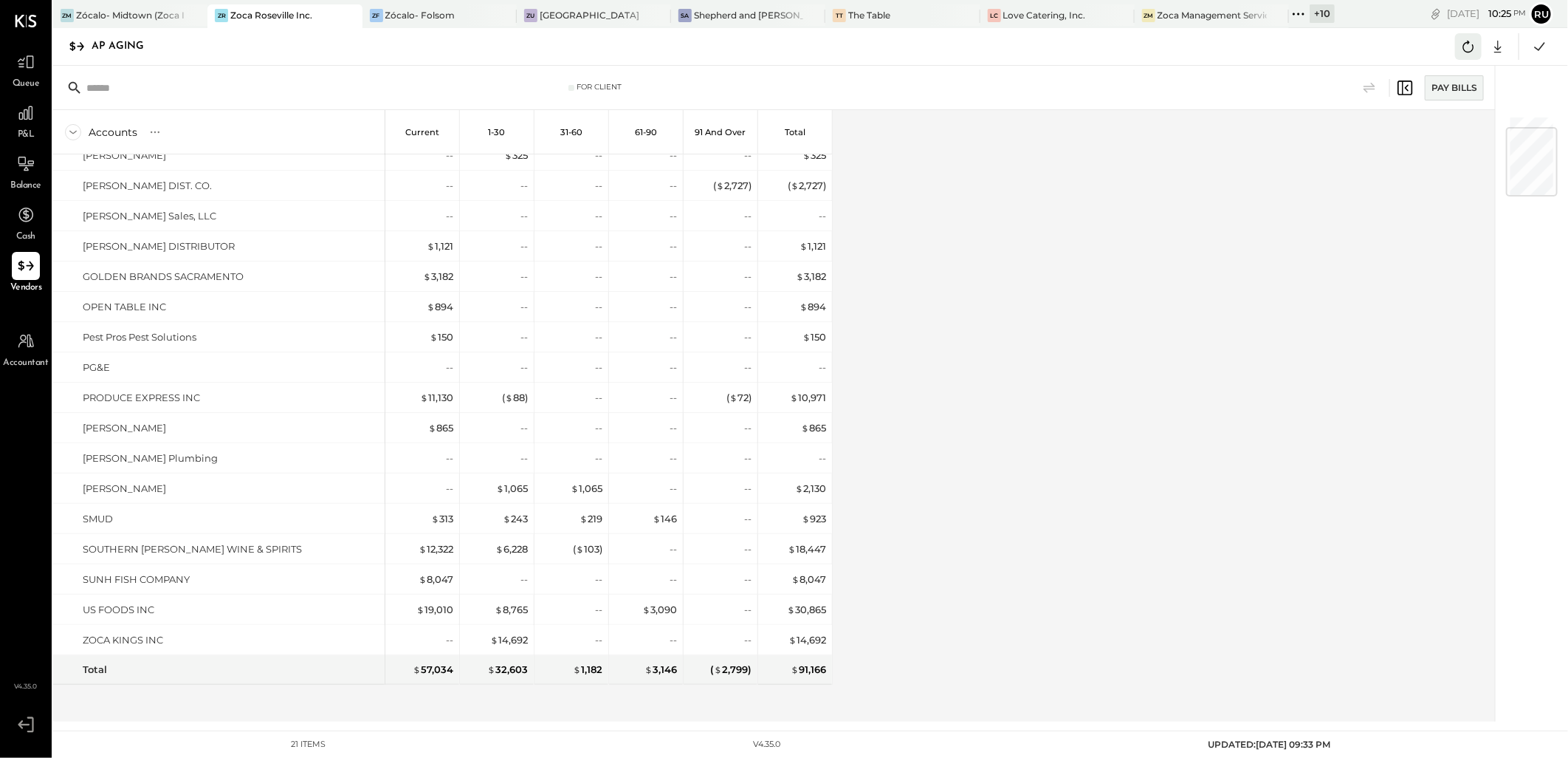
click at [1471, 50] on icon at bounding box center [1468, 46] width 19 height 19
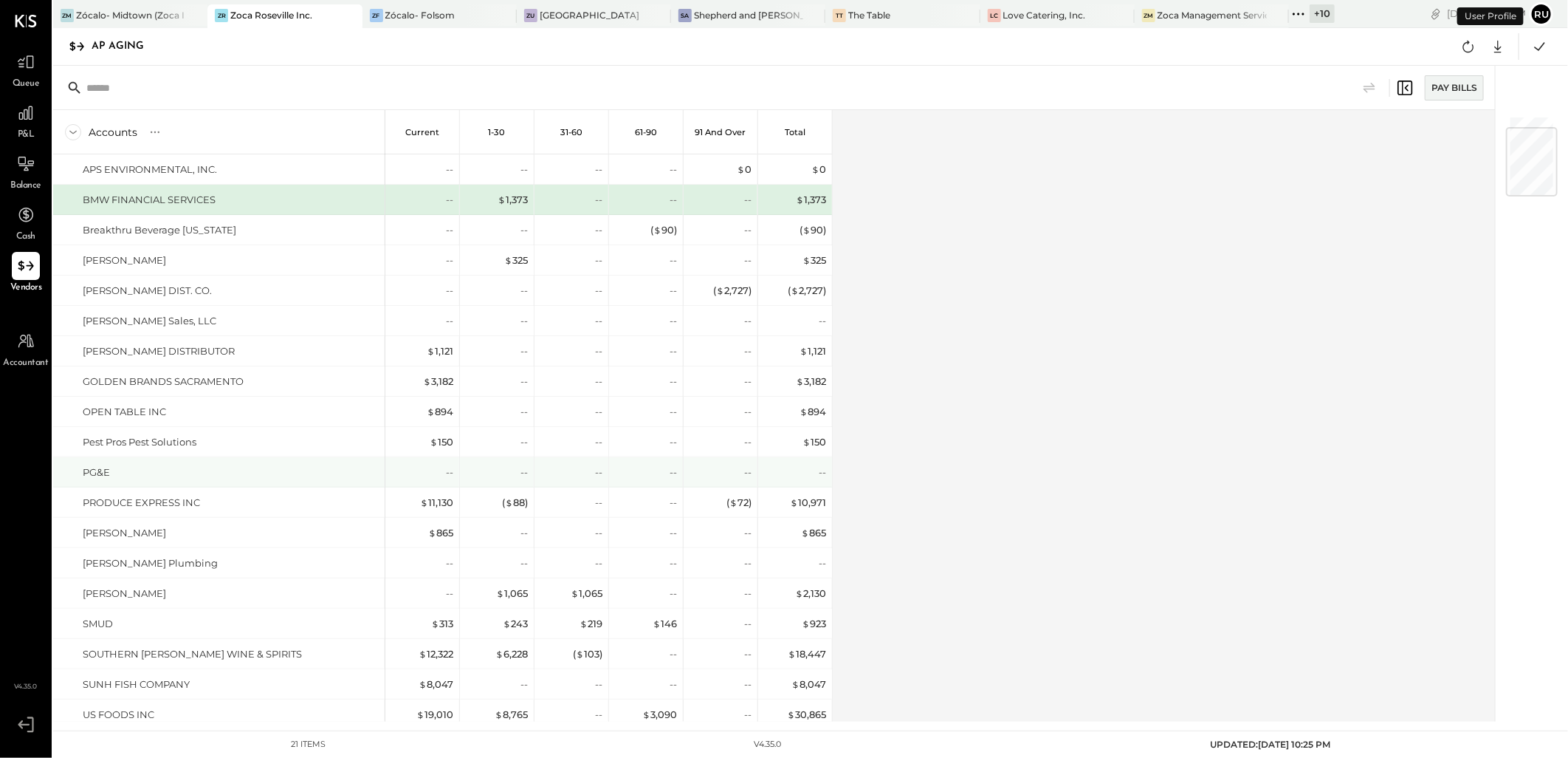
scroll to position [106, 0]
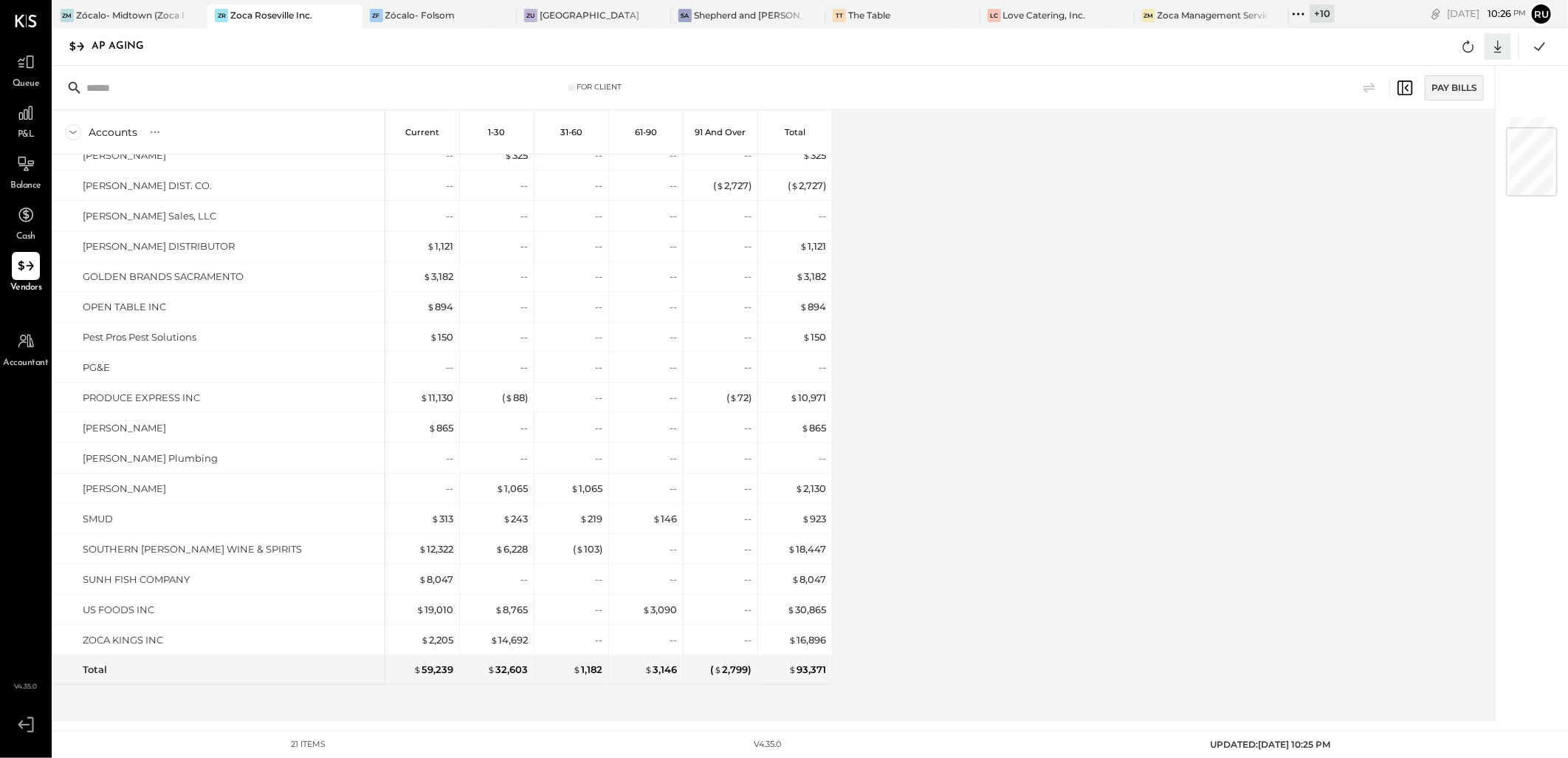
click at [1494, 55] on icon at bounding box center [1497, 46] width 19 height 19
click at [1432, 136] on div "Excel" at bounding box center [1452, 133] width 118 height 31
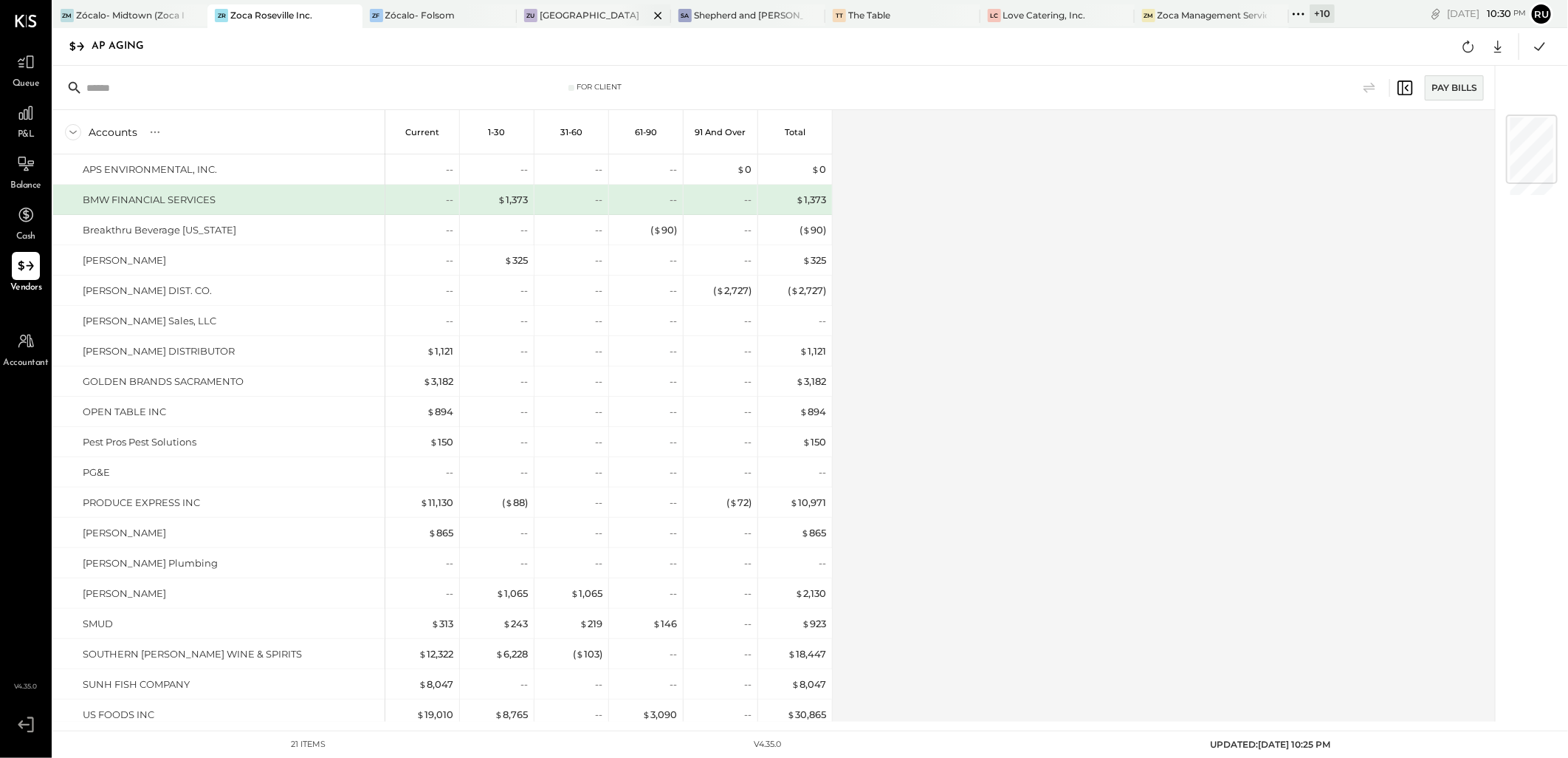
click at [619, 11] on div at bounding box center [645, 15] width 51 height 21
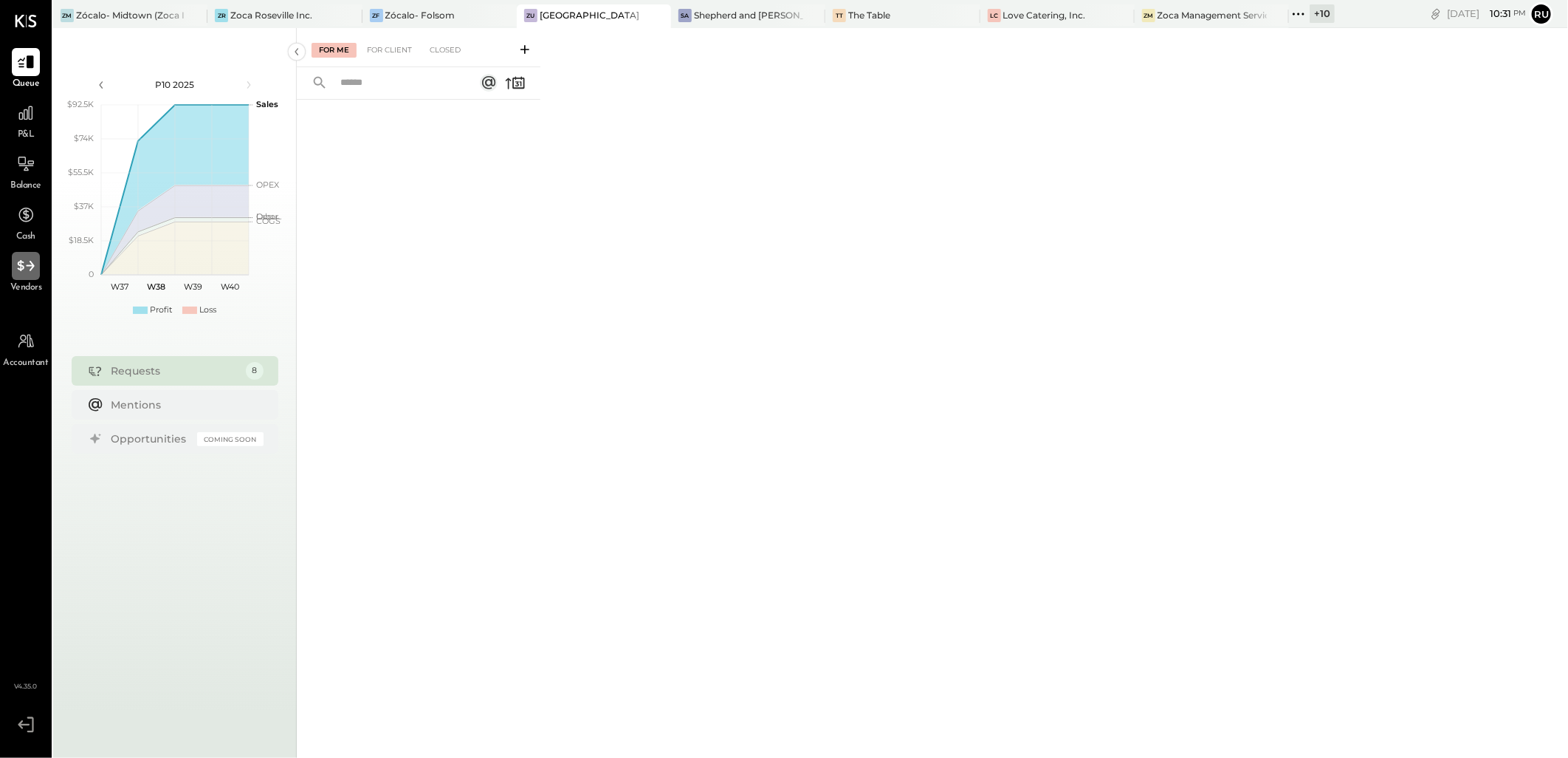
click at [28, 274] on icon at bounding box center [25, 265] width 19 height 19
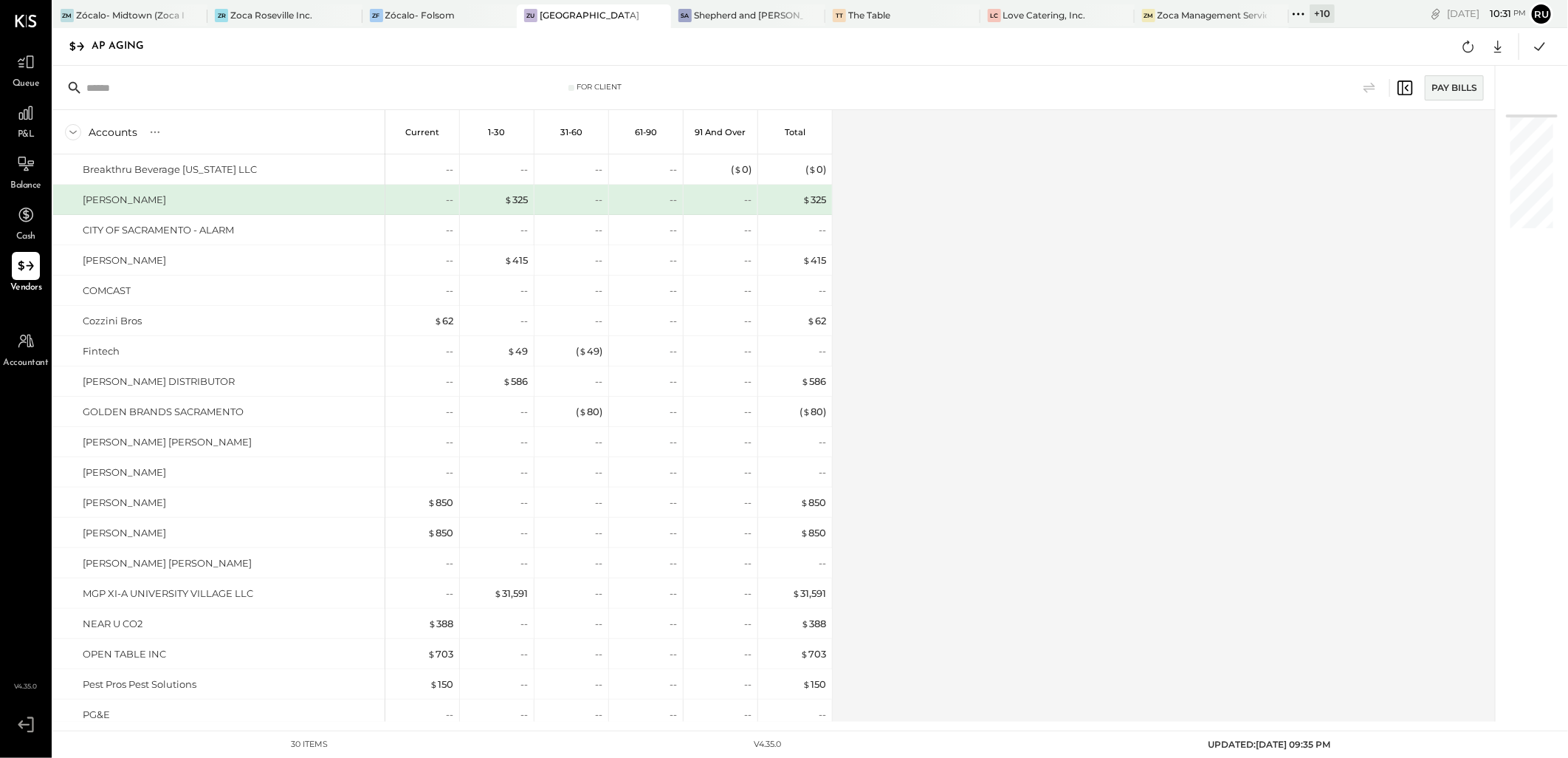
click at [1244, 149] on div "Accounts S % GL Current 1-30 31-60 61-90 91 and Over Total Breakthru Beverage […" at bounding box center [775, 416] width 1445 height 612
click at [924, 290] on div "Accounts S % GL Current 1-30 31-60 61-90 91 and Over Total Breakthru Beverage […" at bounding box center [775, 416] width 1445 height 612
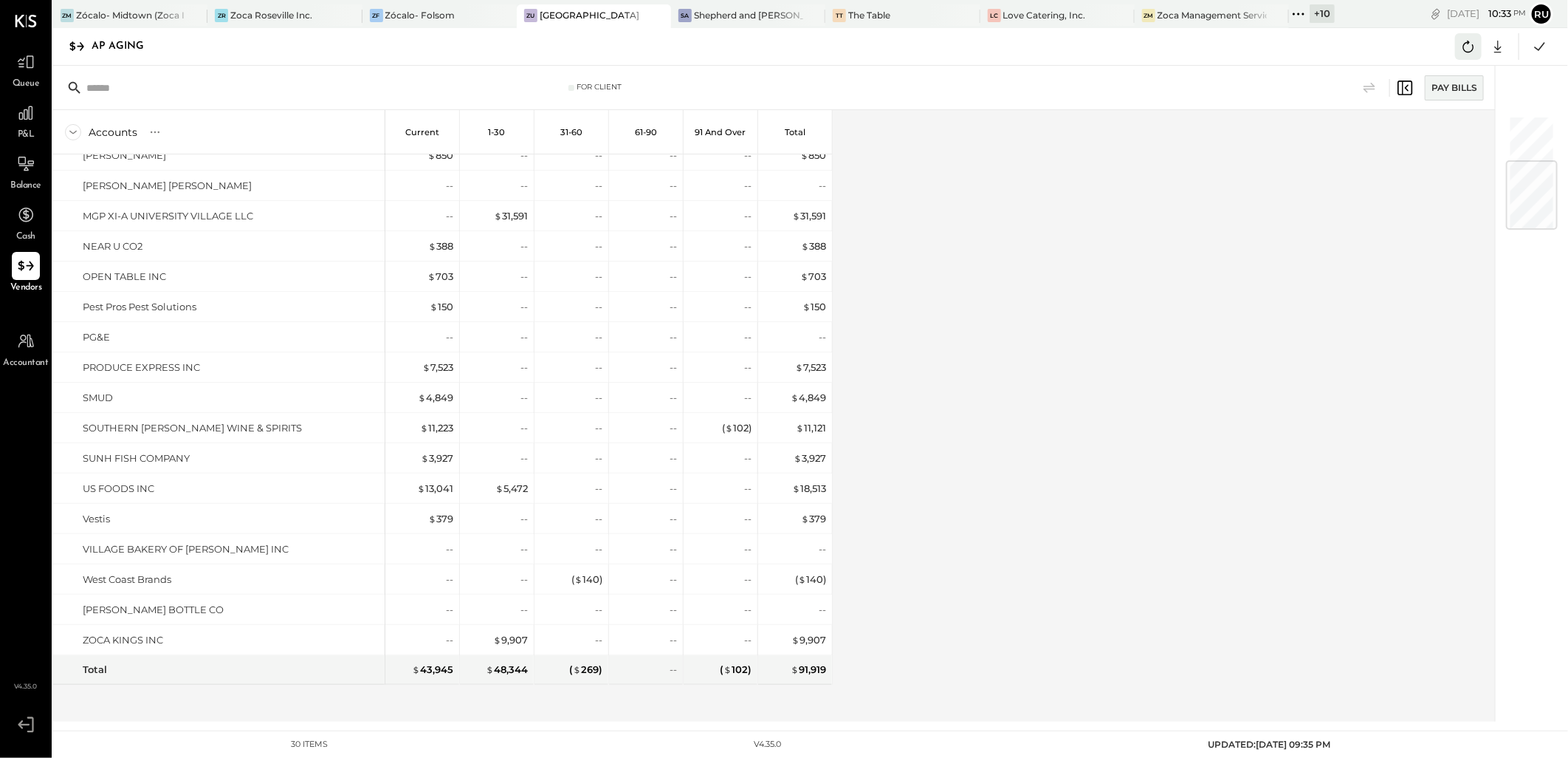
click at [1465, 54] on icon at bounding box center [1468, 46] width 19 height 19
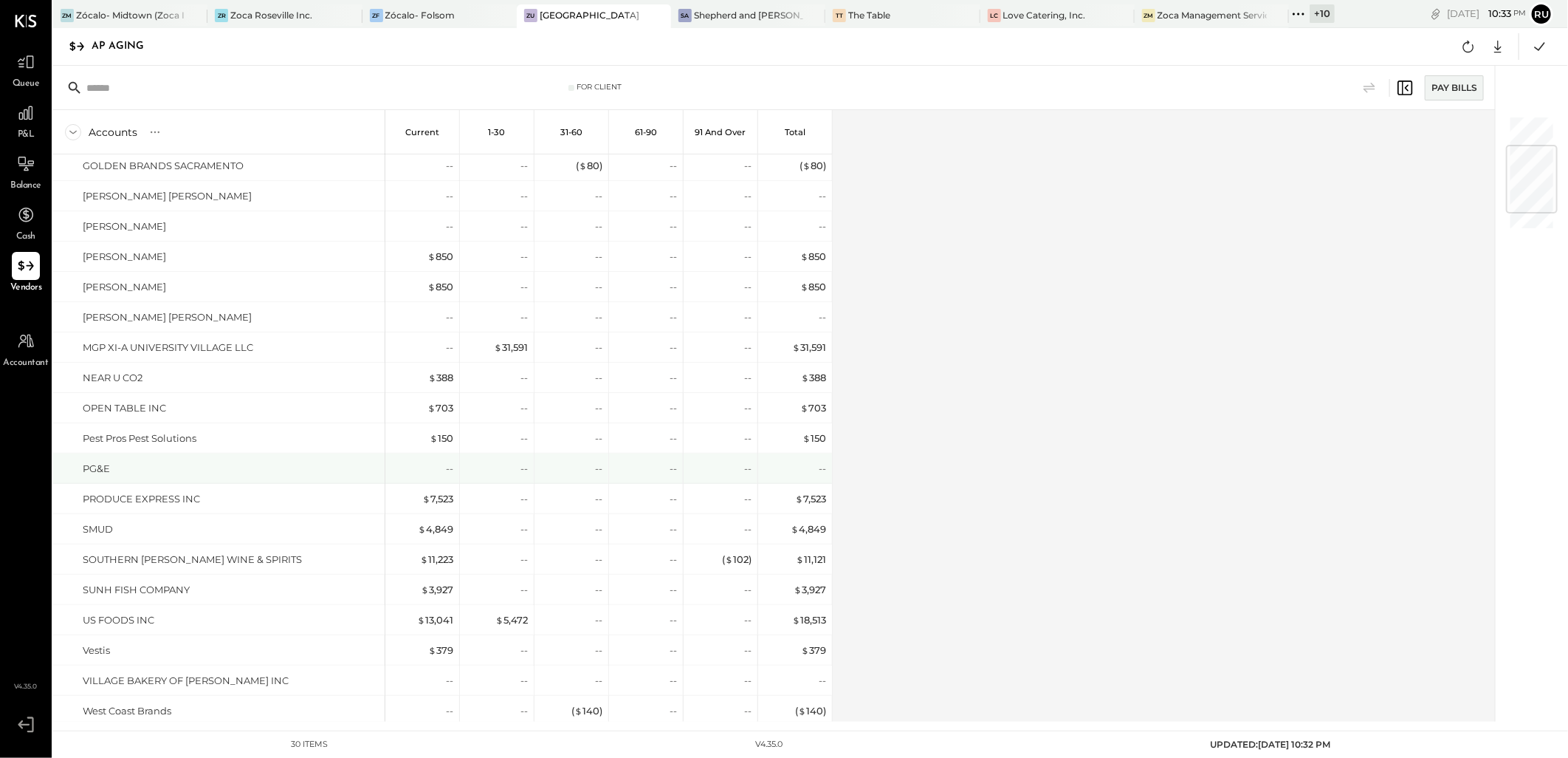
scroll to position [379, 0]
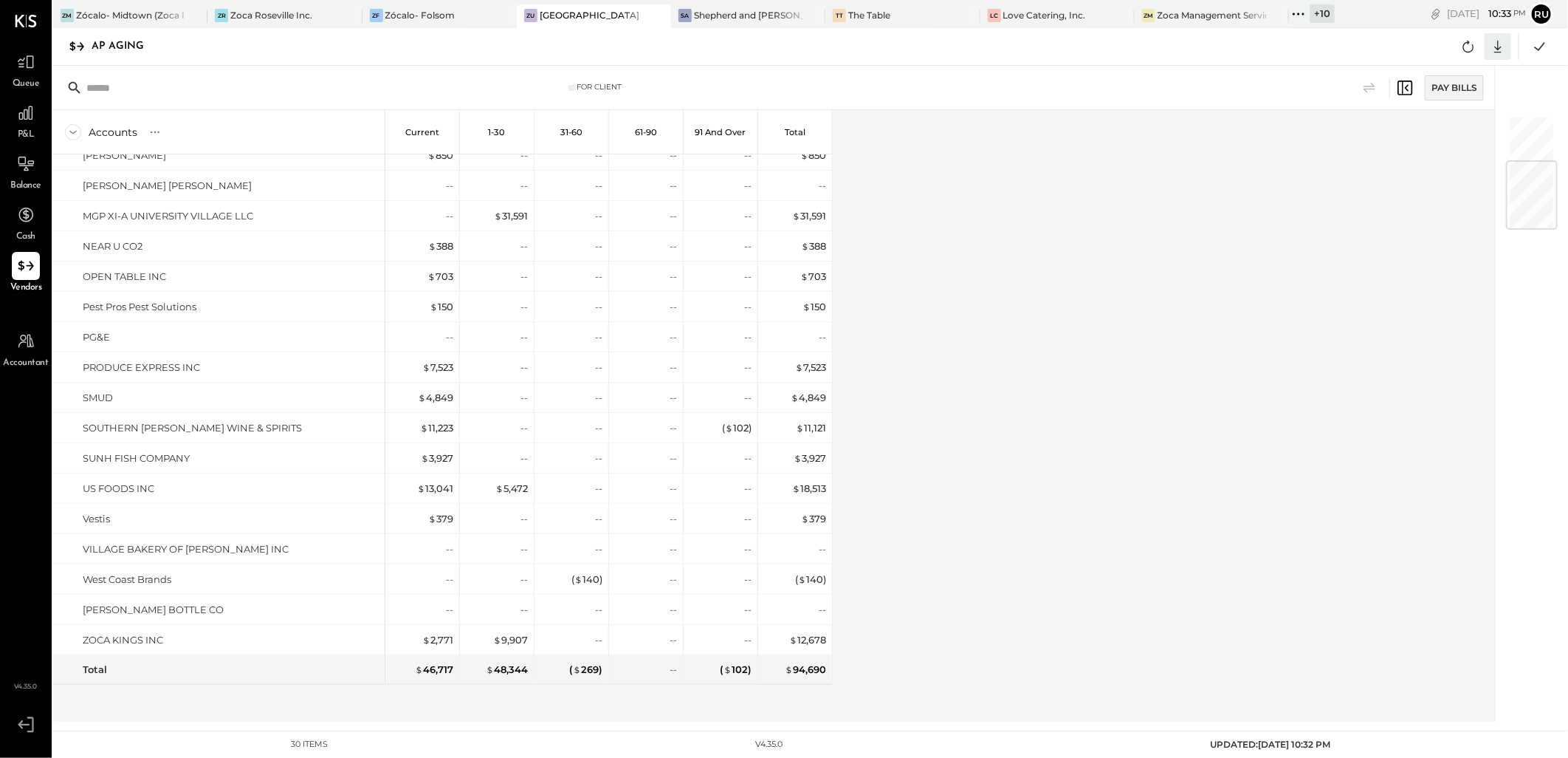
click at [1494, 52] on icon at bounding box center [1497, 46] width 19 height 19
click at [1443, 131] on div "Excel" at bounding box center [1452, 133] width 118 height 31
drag, startPoint x: 869, startPoint y: 227, endPoint x: 914, endPoint y: 170, distance: 72.6
click at [869, 227] on div "Accounts S % GL Current 1-30 31-60 61-90 91 and Over Total Breakthru Beverage C…" at bounding box center [775, 416] width 1445 height 612
